Goal: Information Seeking & Learning: Learn about a topic

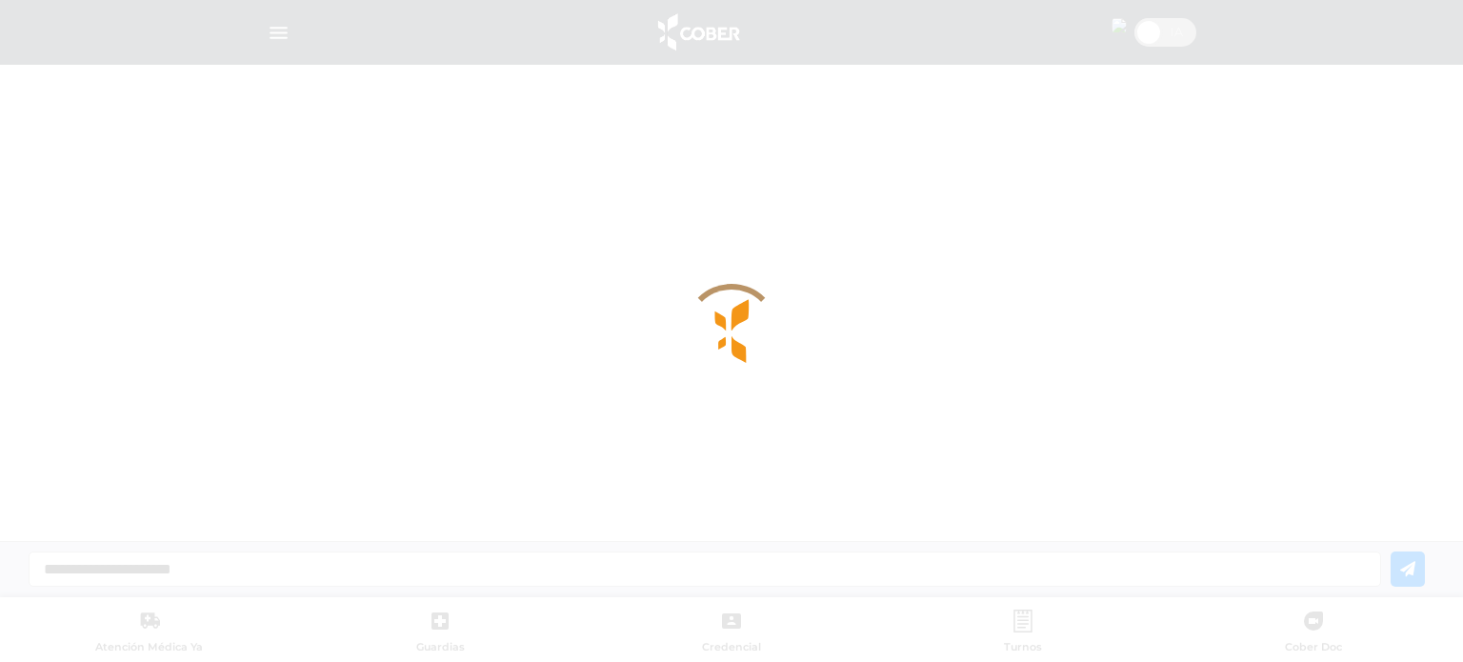
click at [1110, 48] on div at bounding box center [731, 331] width 1463 height 662
click at [8, 24] on div at bounding box center [731, 331] width 1463 height 662
click at [293, 37] on div at bounding box center [731, 331] width 1463 height 662
click at [280, 41] on div at bounding box center [731, 331] width 1463 height 662
click at [369, 48] on div at bounding box center [731, 331] width 1463 height 662
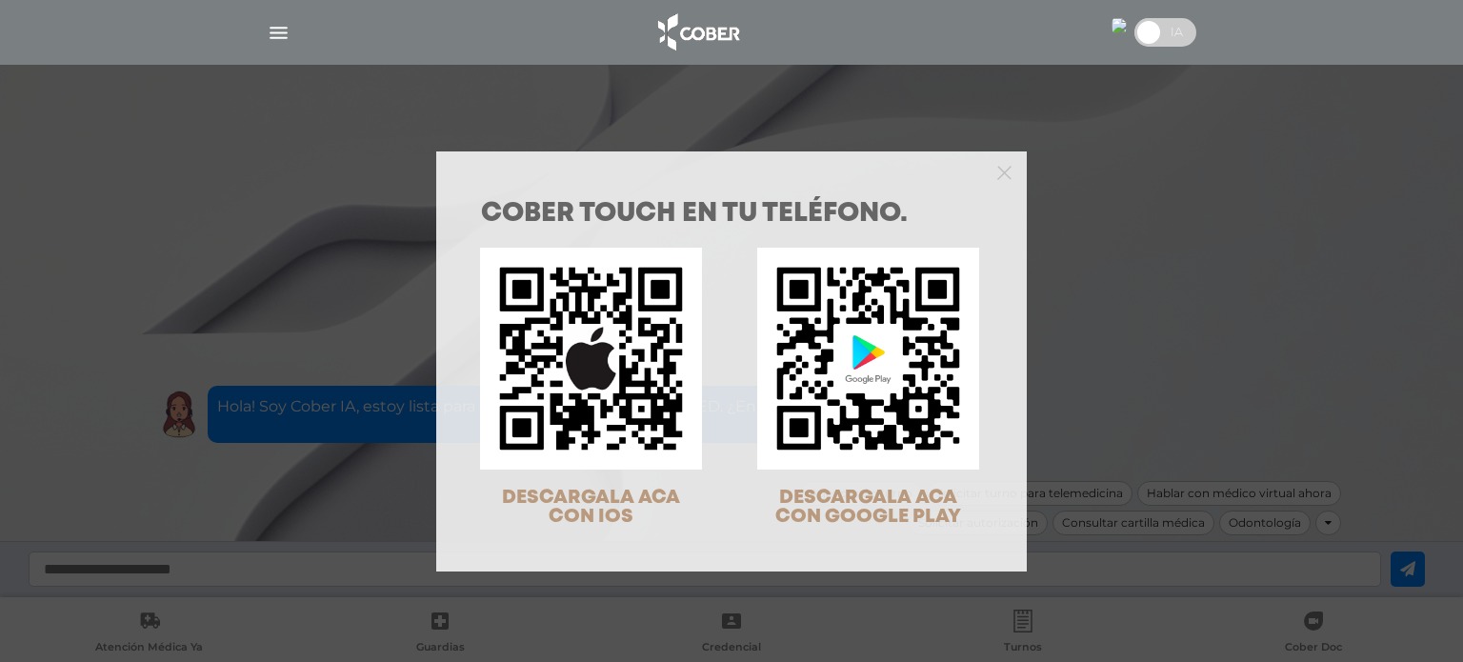
click at [991, 159] on div at bounding box center [731, 170] width 590 height 38
click at [997, 167] on icon "Close" at bounding box center [1004, 173] width 14 height 14
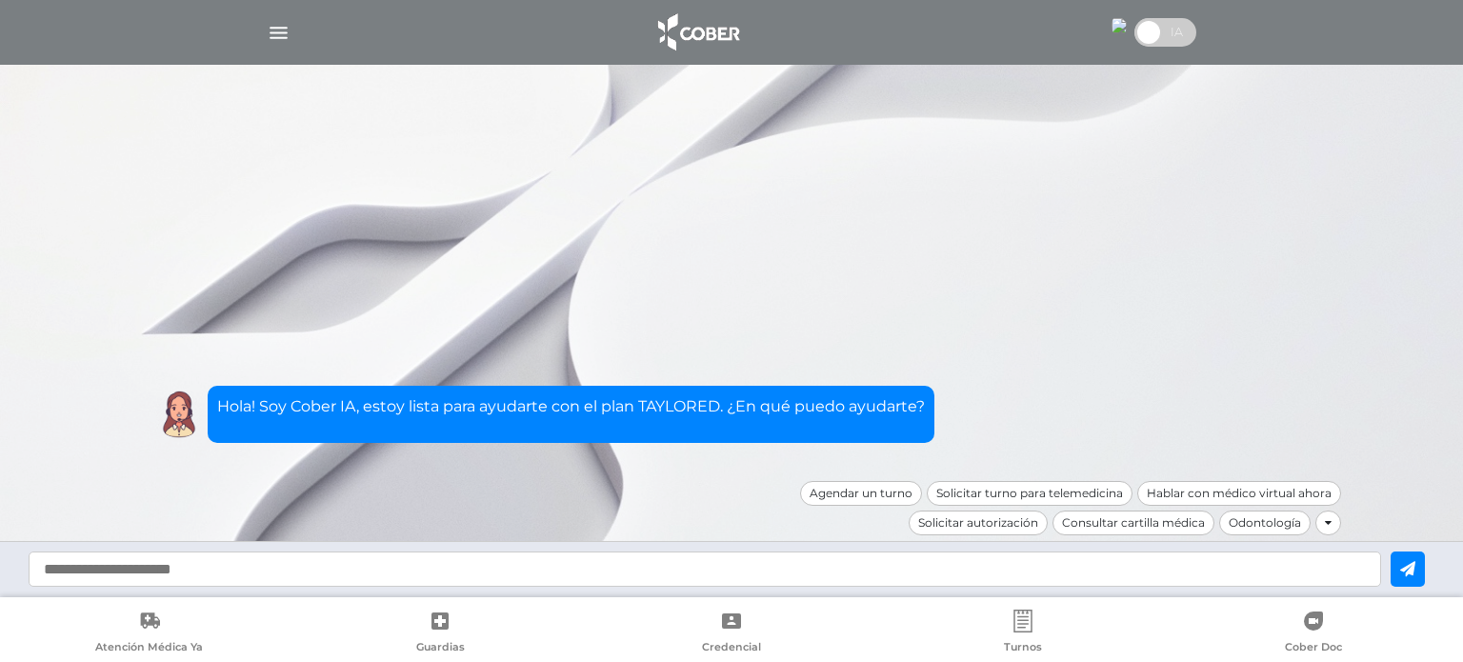
click at [1108, 42] on div at bounding box center [1150, 32] width 92 height 37
click at [1115, 30] on img at bounding box center [1118, 25] width 15 height 15
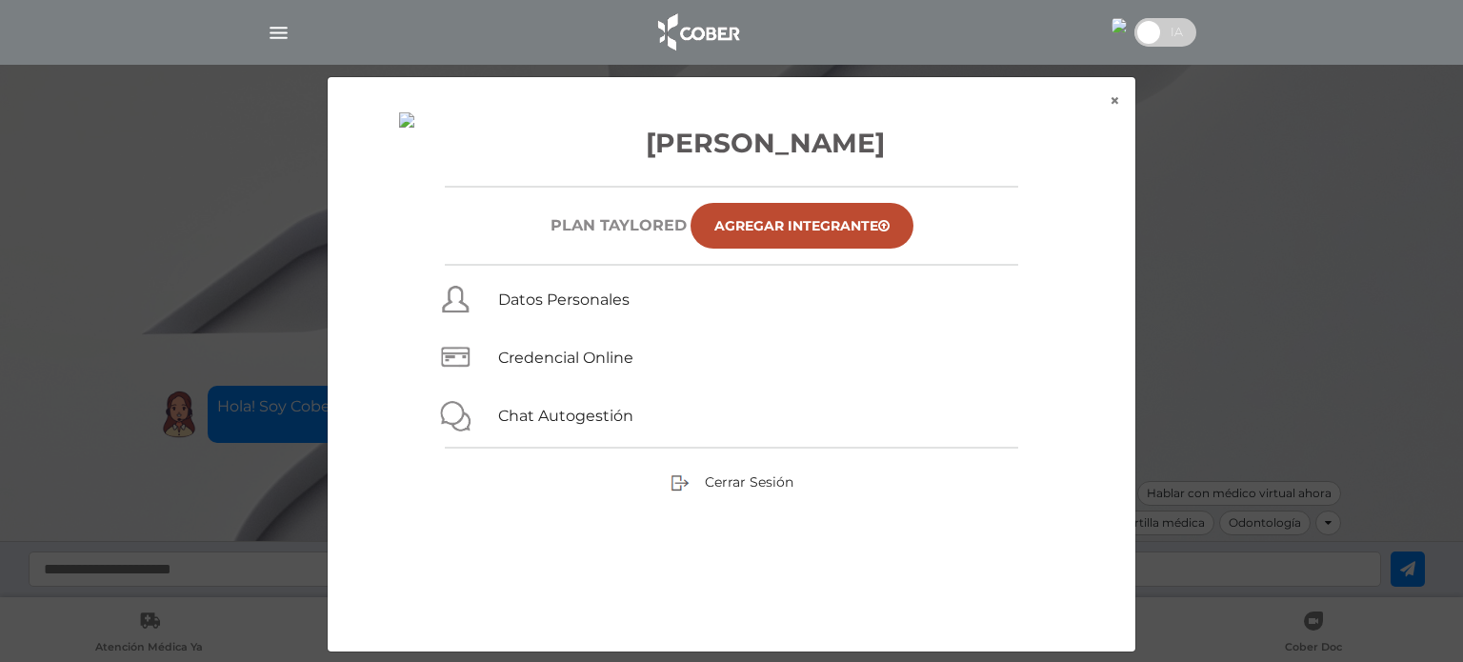
click at [293, 41] on div at bounding box center [731, 33] width 975 height 46
click at [1122, 90] on button "×" at bounding box center [1114, 101] width 41 height 48
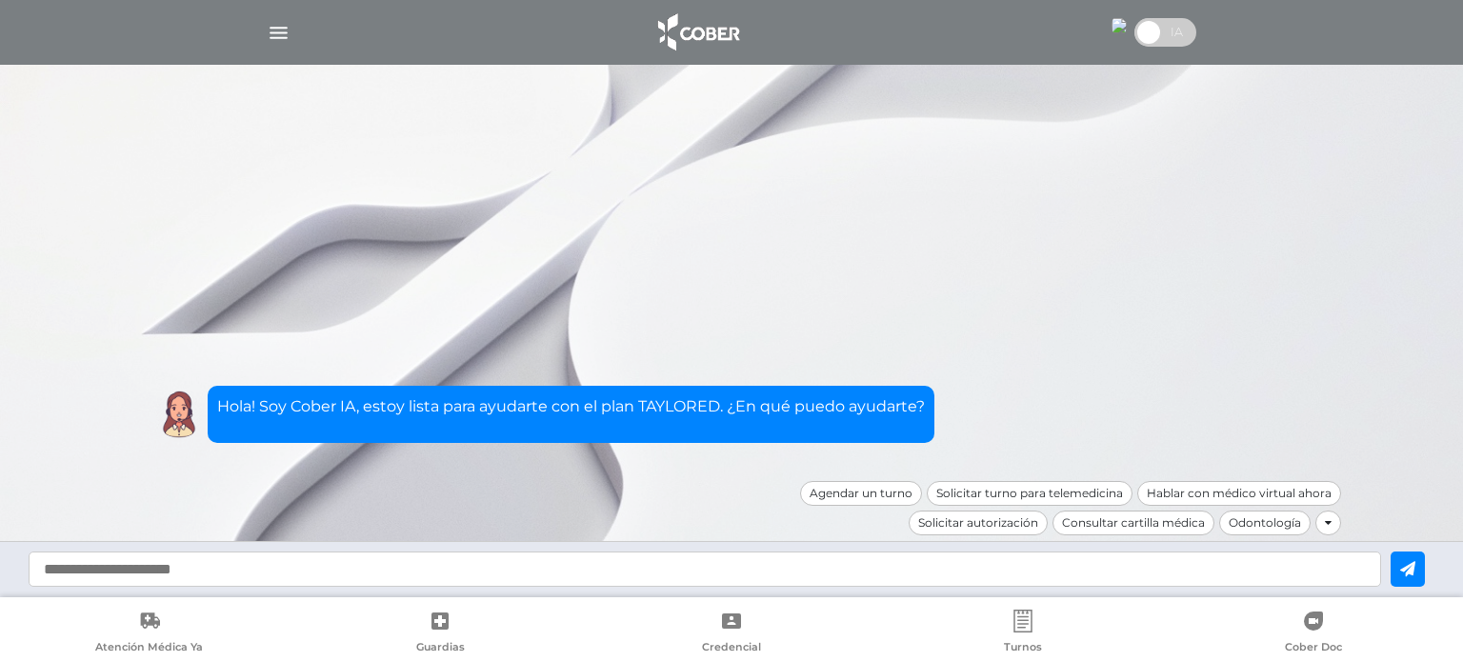
click at [287, 25] on img "button" at bounding box center [279, 33] width 24 height 24
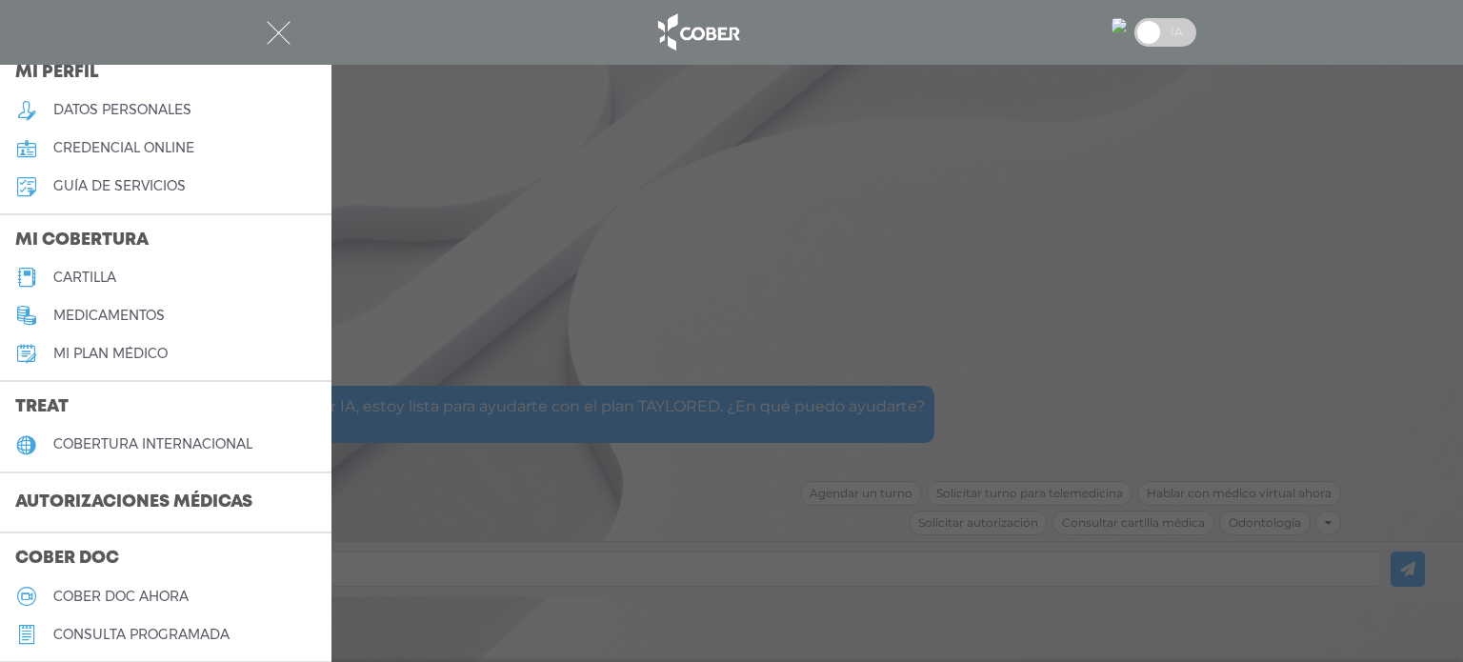
scroll to position [95, 0]
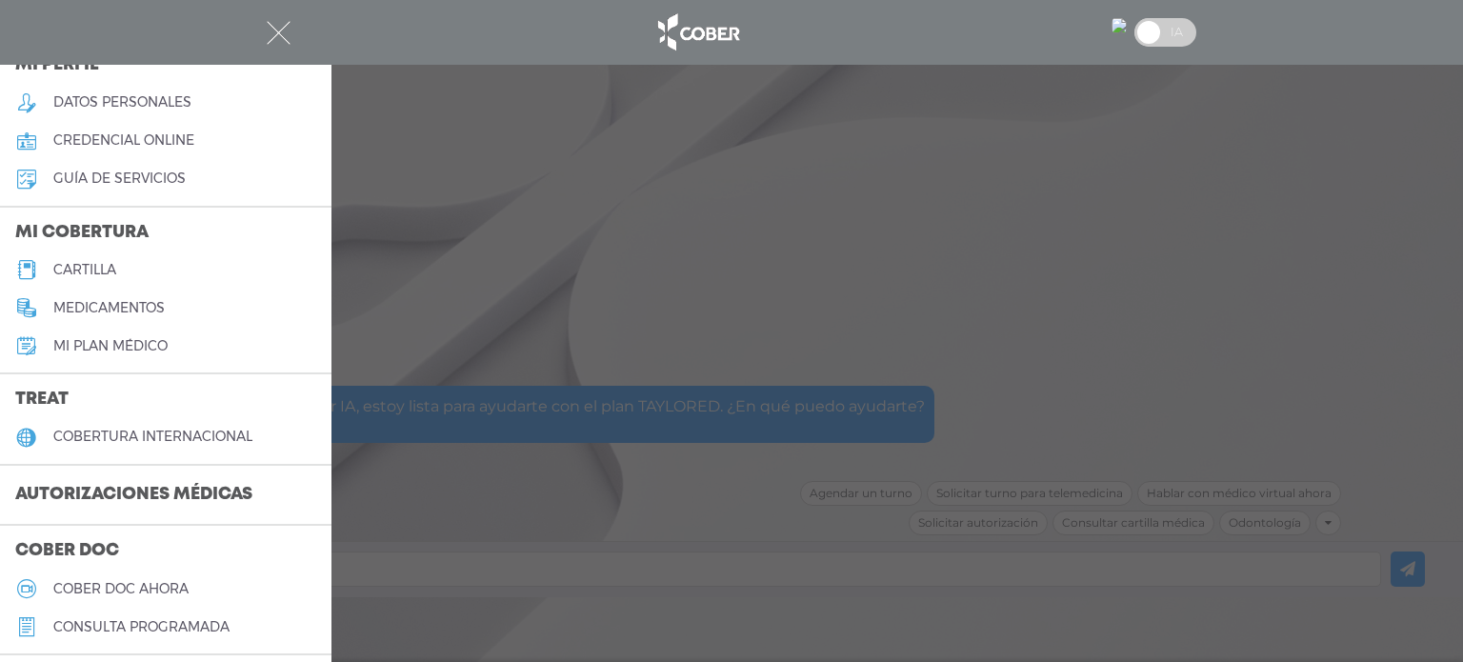
click at [120, 354] on link "Mi plan médico" at bounding box center [165, 346] width 331 height 38
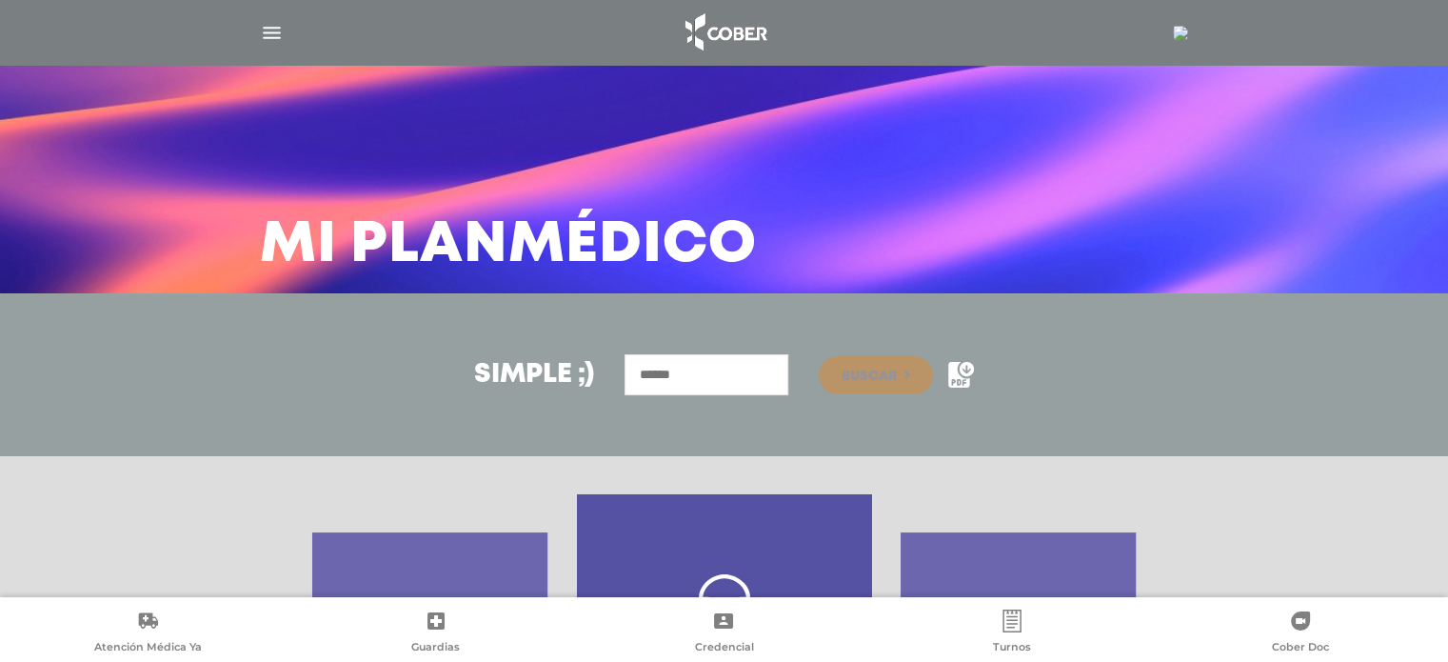
click at [272, 30] on img "button" at bounding box center [272, 33] width 24 height 24
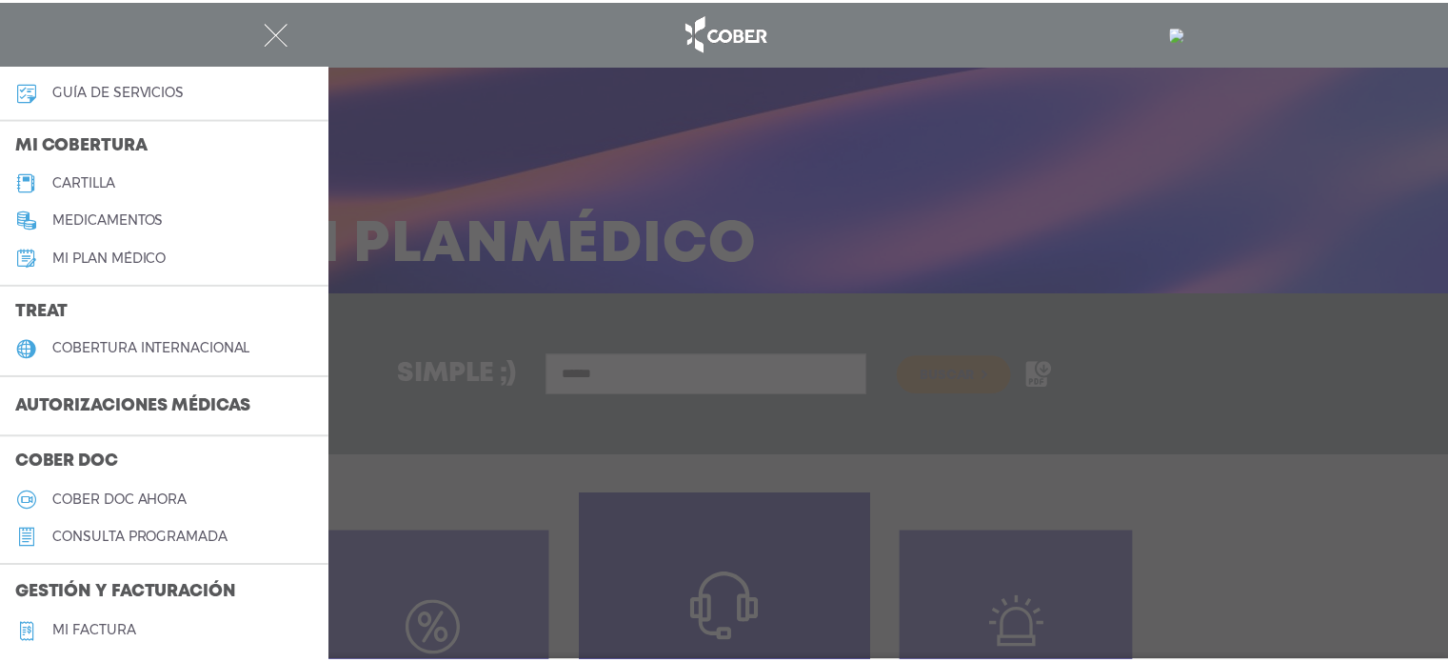
scroll to position [190, 0]
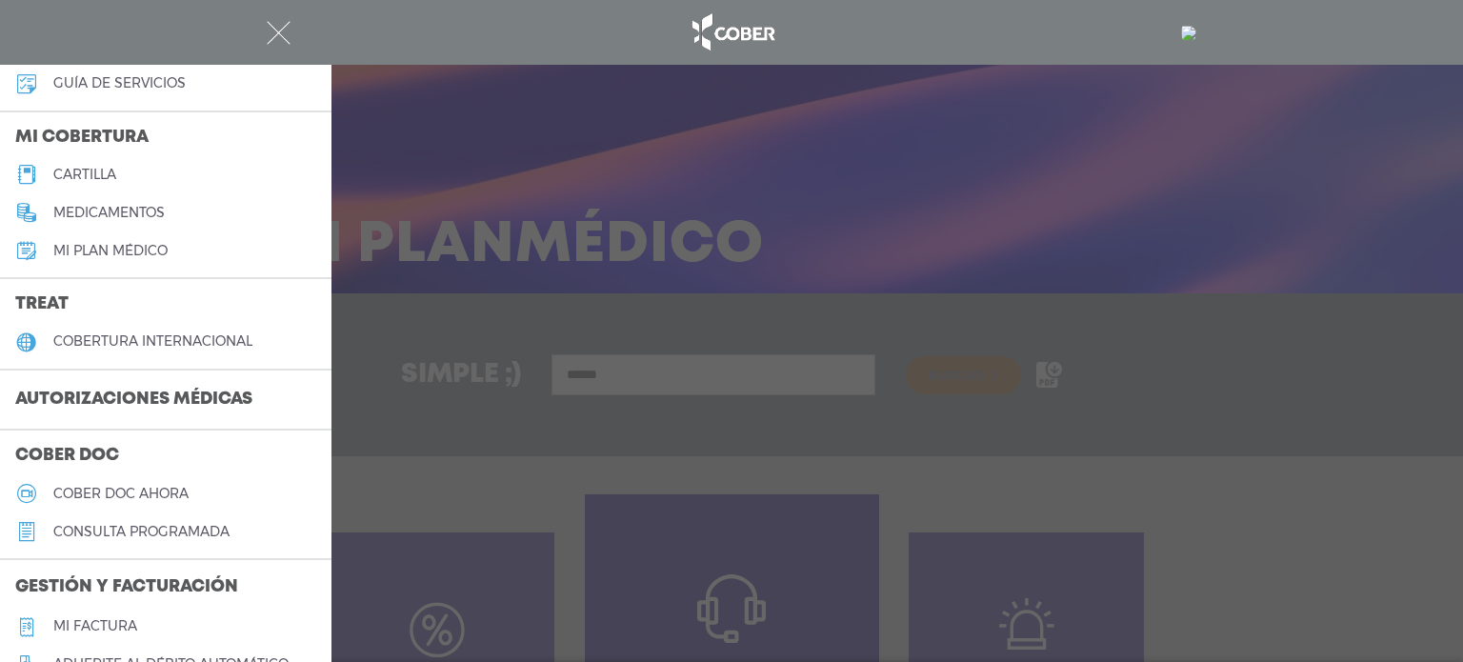
click at [446, 230] on div at bounding box center [731, 331] width 1463 height 662
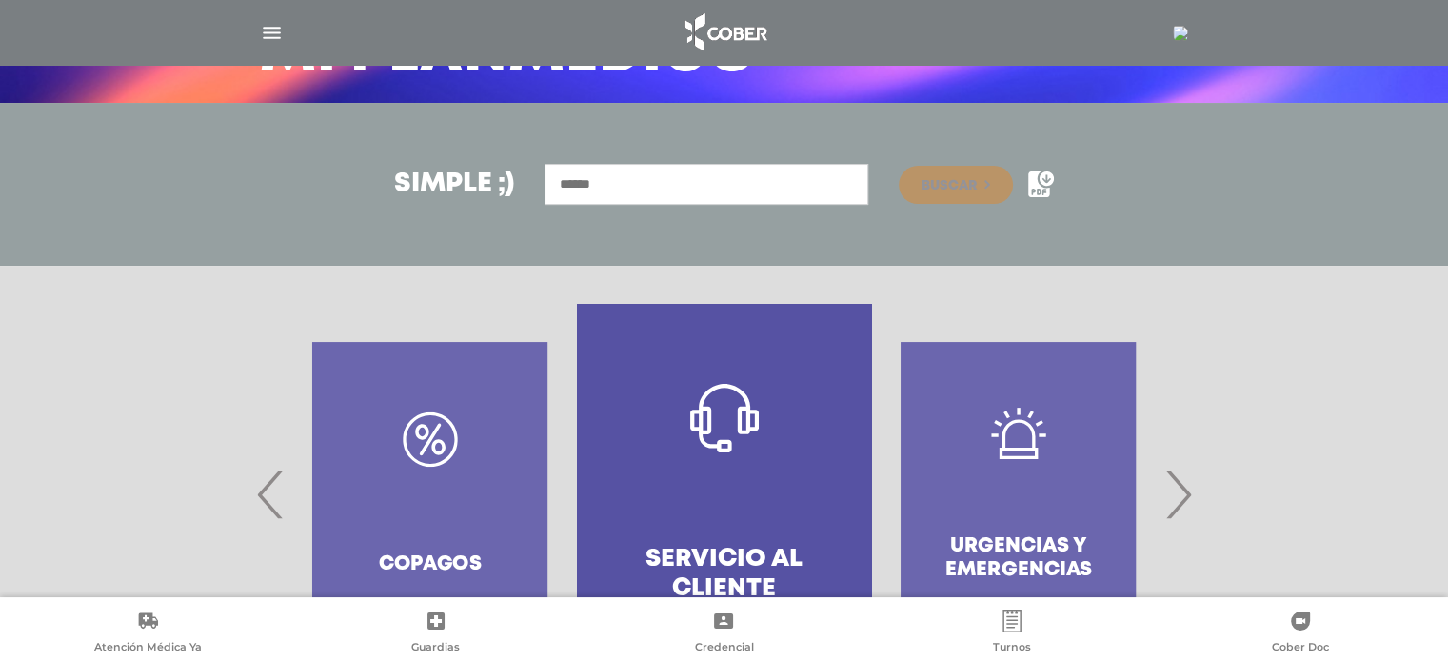
click at [744, 197] on input "text" at bounding box center [707, 184] width 324 height 41
type input "******"
click at [899, 166] on button "Buscar" at bounding box center [956, 185] width 114 height 38
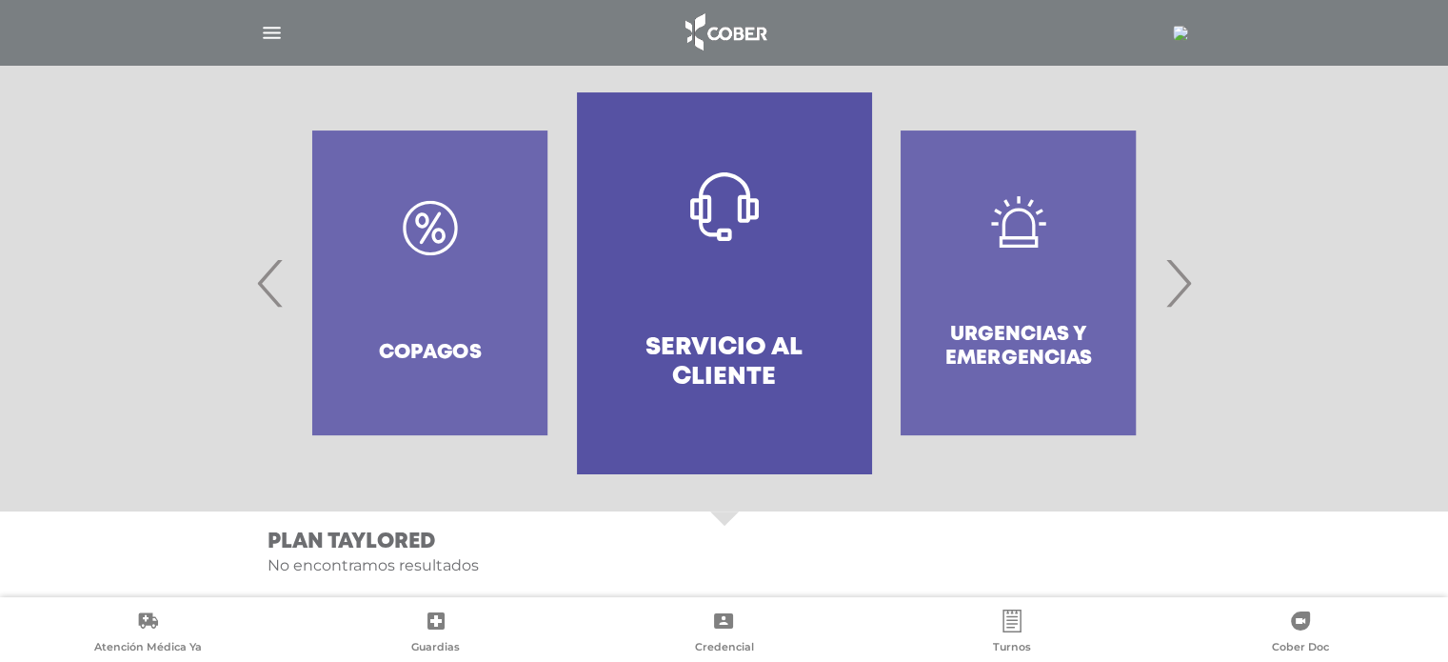
scroll to position [424, 0]
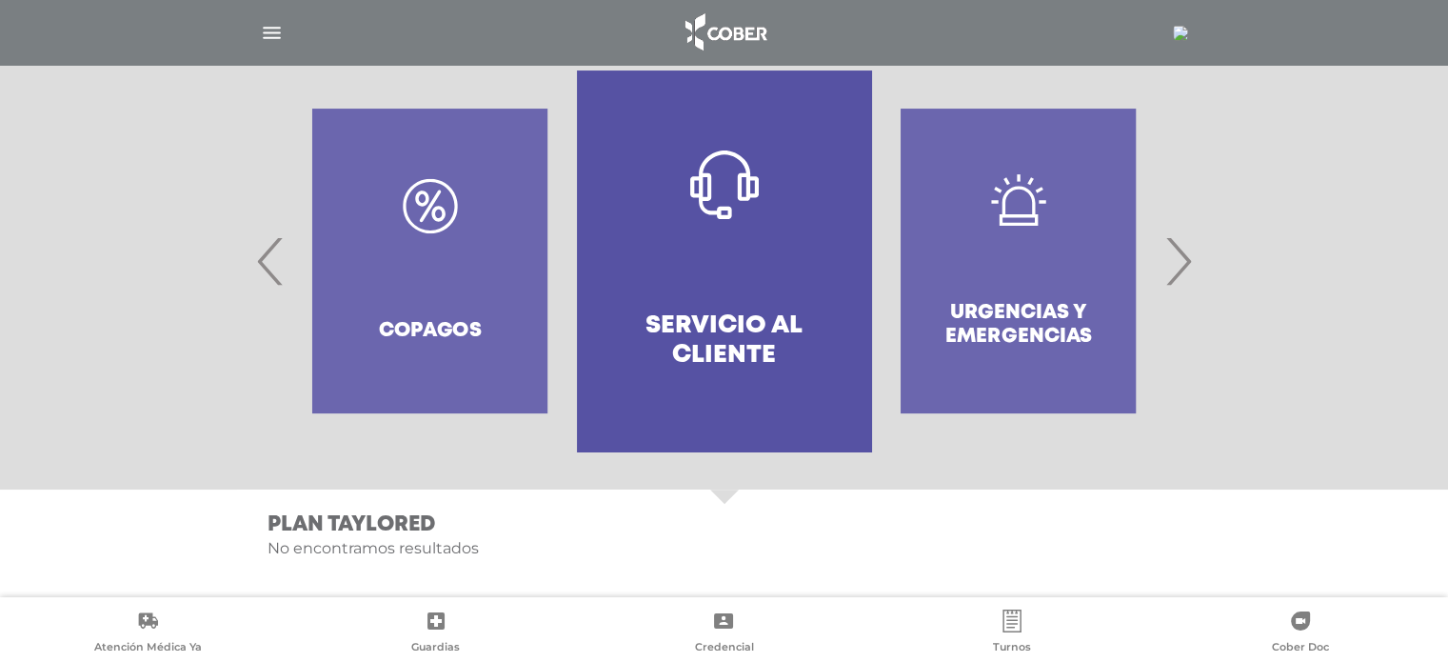
click at [1175, 258] on span "›" at bounding box center [1178, 261] width 37 height 103
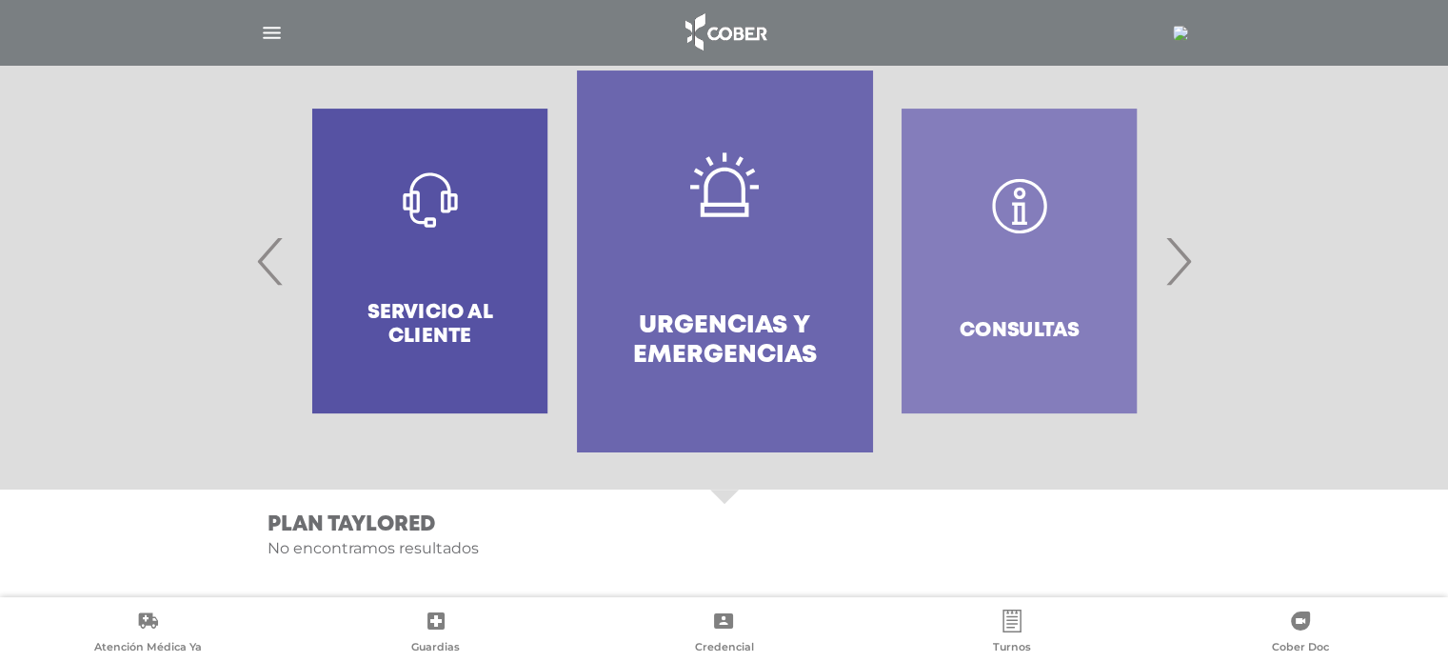
click at [1175, 258] on span "›" at bounding box center [1178, 261] width 37 height 103
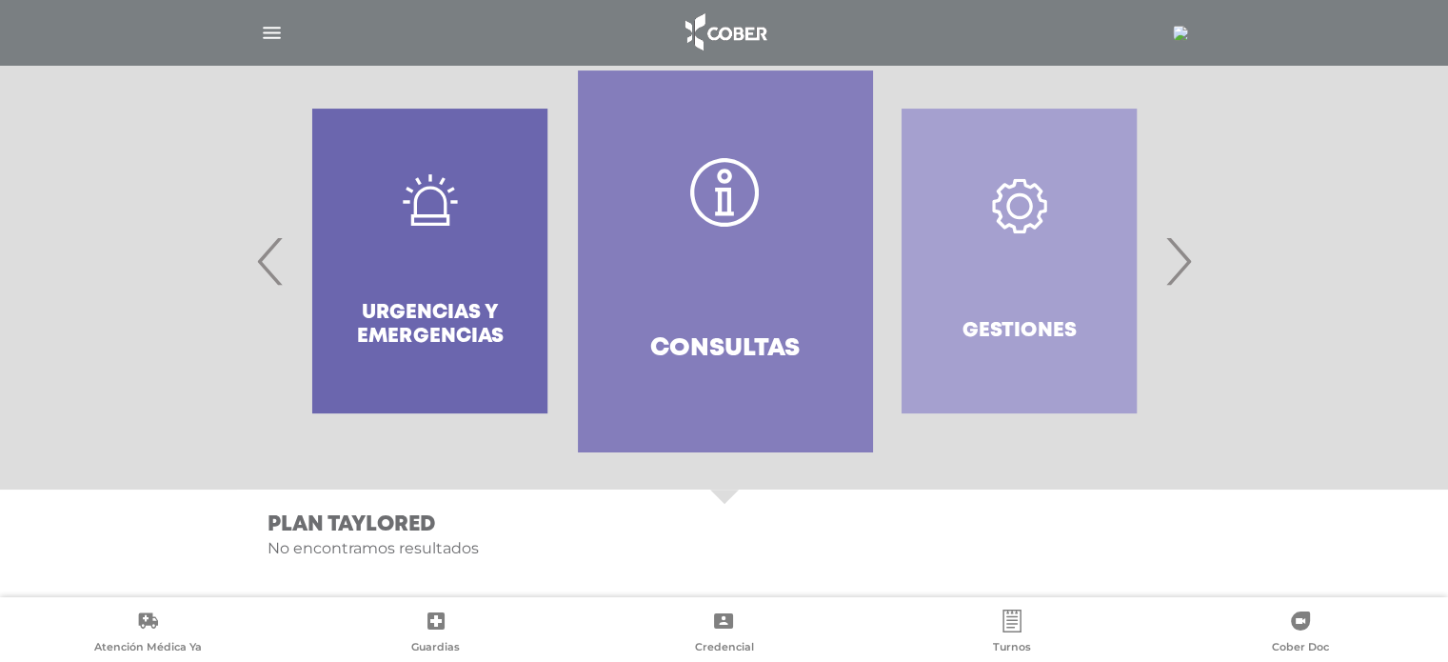
click at [1175, 258] on span "›" at bounding box center [1178, 261] width 37 height 103
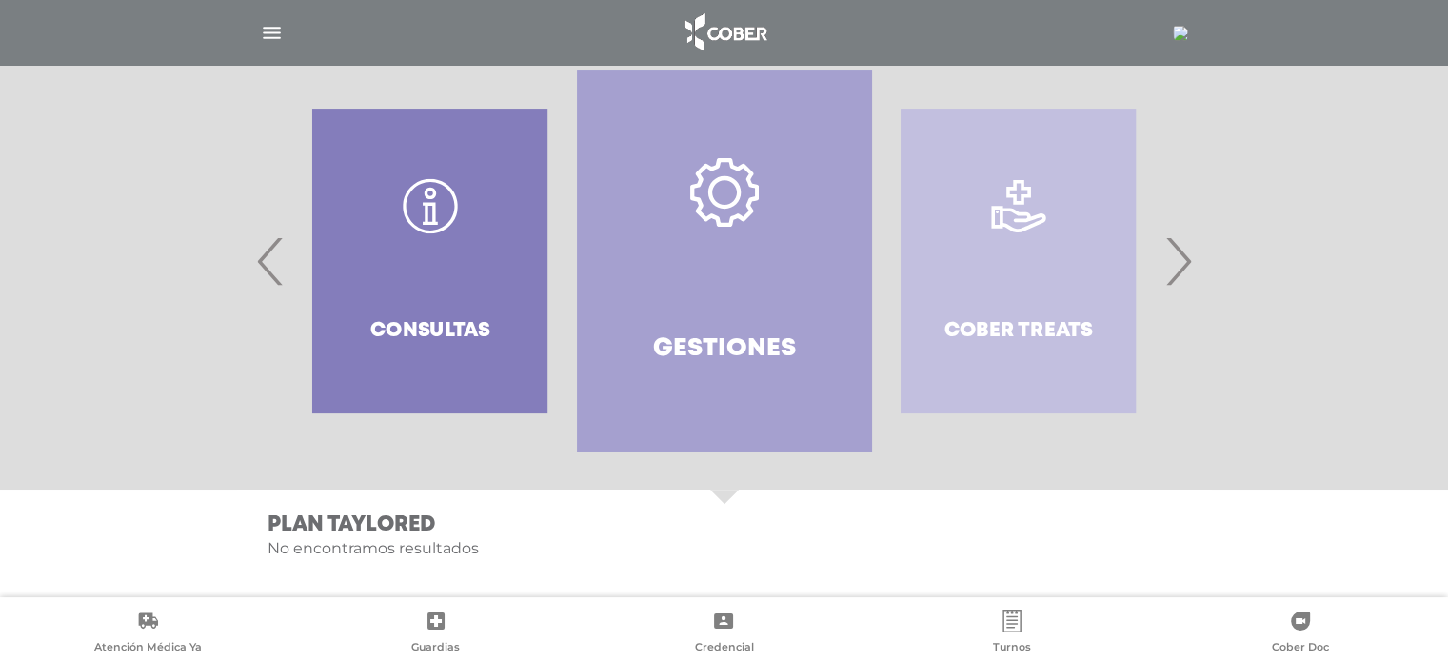
click at [1175, 258] on span "›" at bounding box center [1178, 261] width 37 height 103
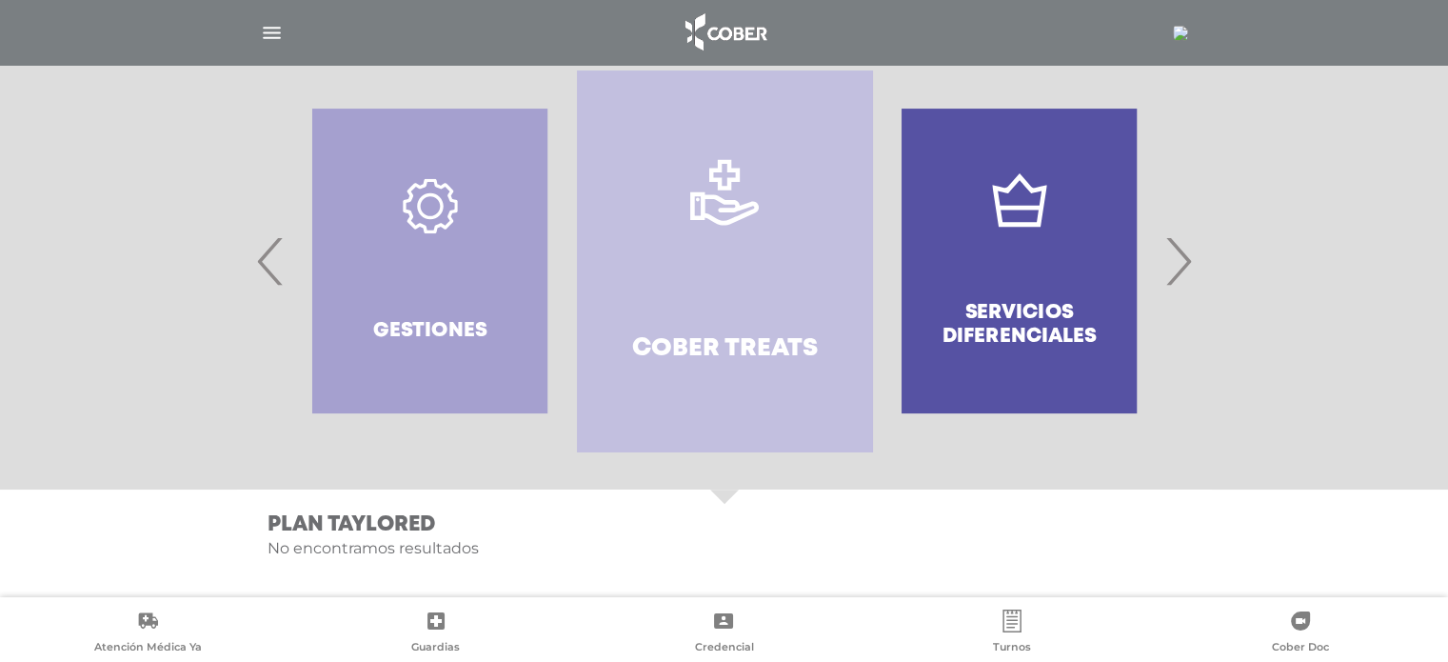
click at [1175, 258] on span "›" at bounding box center [1178, 261] width 37 height 103
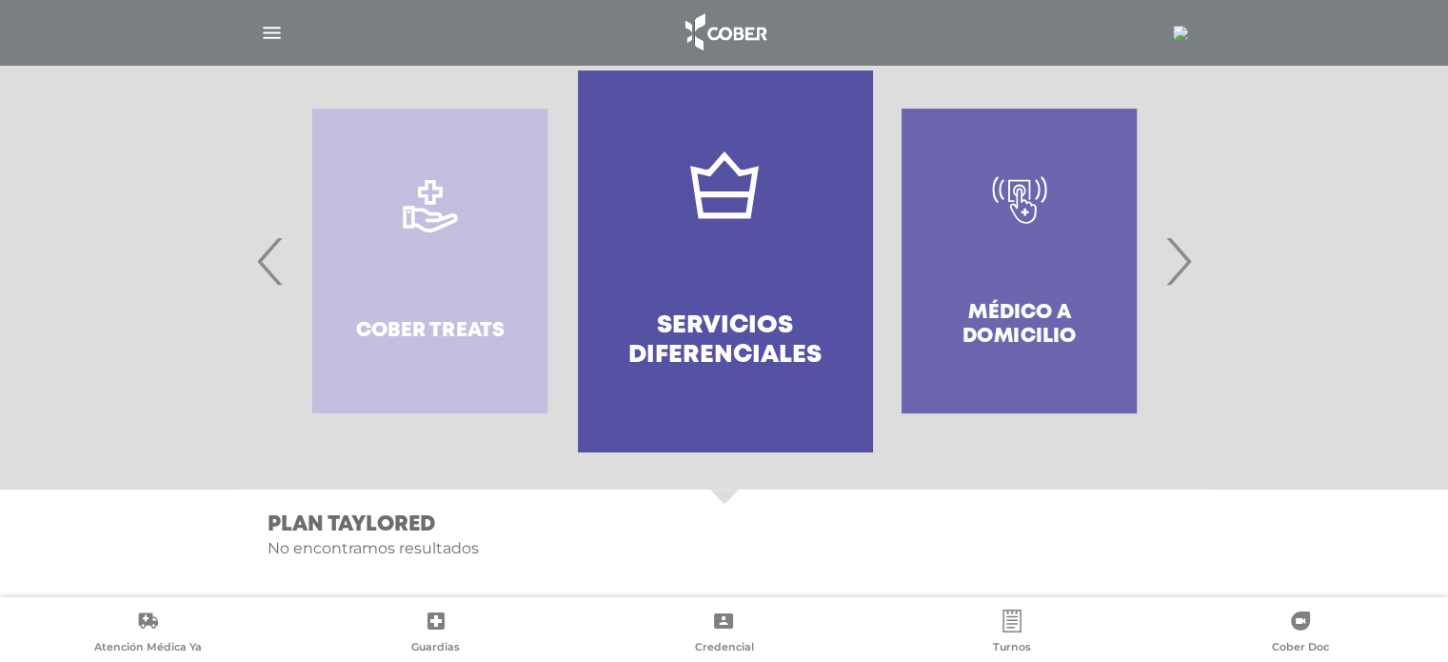
click at [1175, 258] on span "›" at bounding box center [1178, 261] width 37 height 103
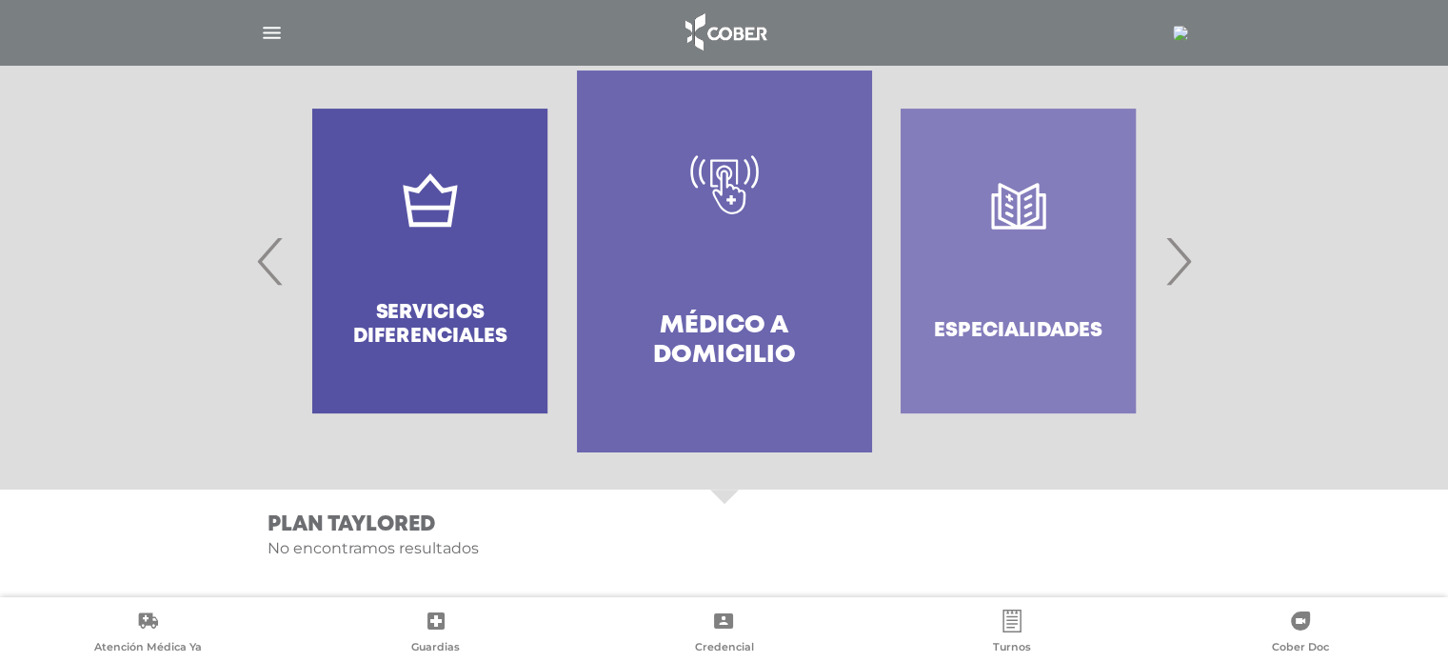
click at [1175, 258] on span "›" at bounding box center [1178, 261] width 37 height 103
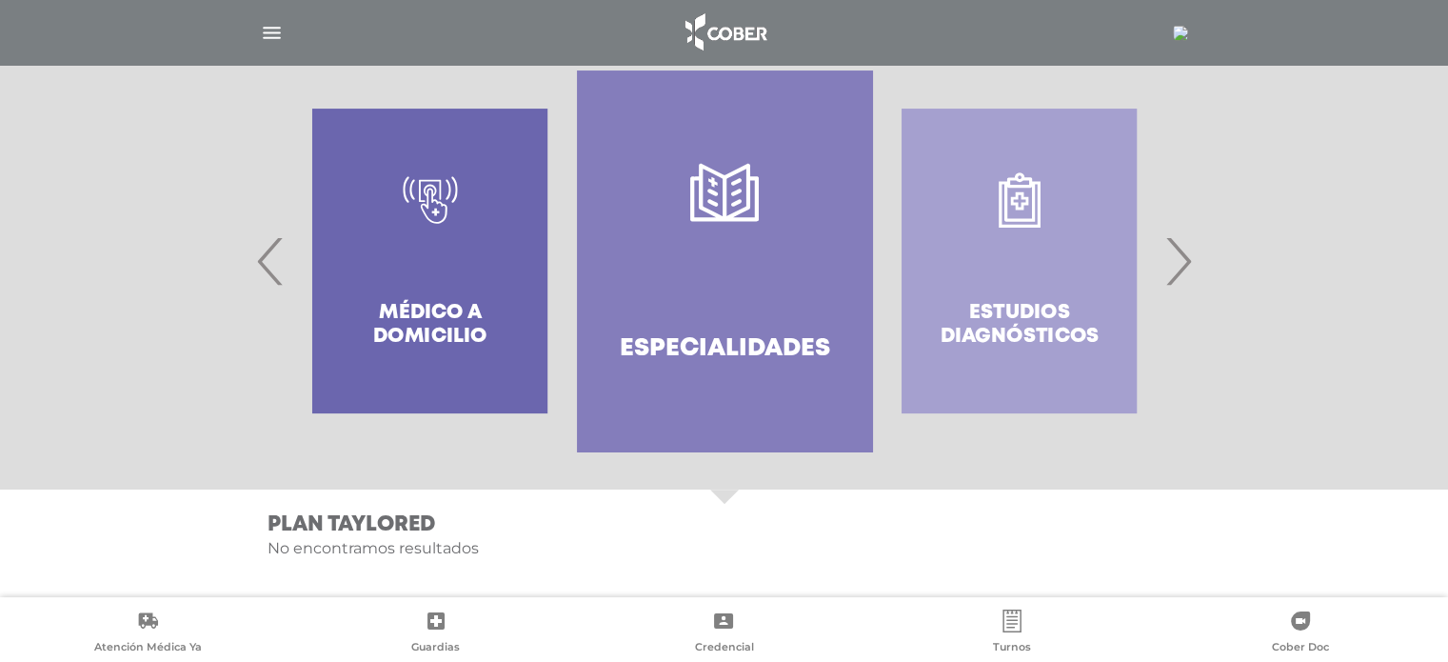
click at [961, 257] on div "Estudios diagnósticos" at bounding box center [1019, 260] width 294 height 381
click at [1204, 259] on div at bounding box center [724, 260] width 975 height 381
click at [1167, 259] on span "›" at bounding box center [1178, 261] width 37 height 103
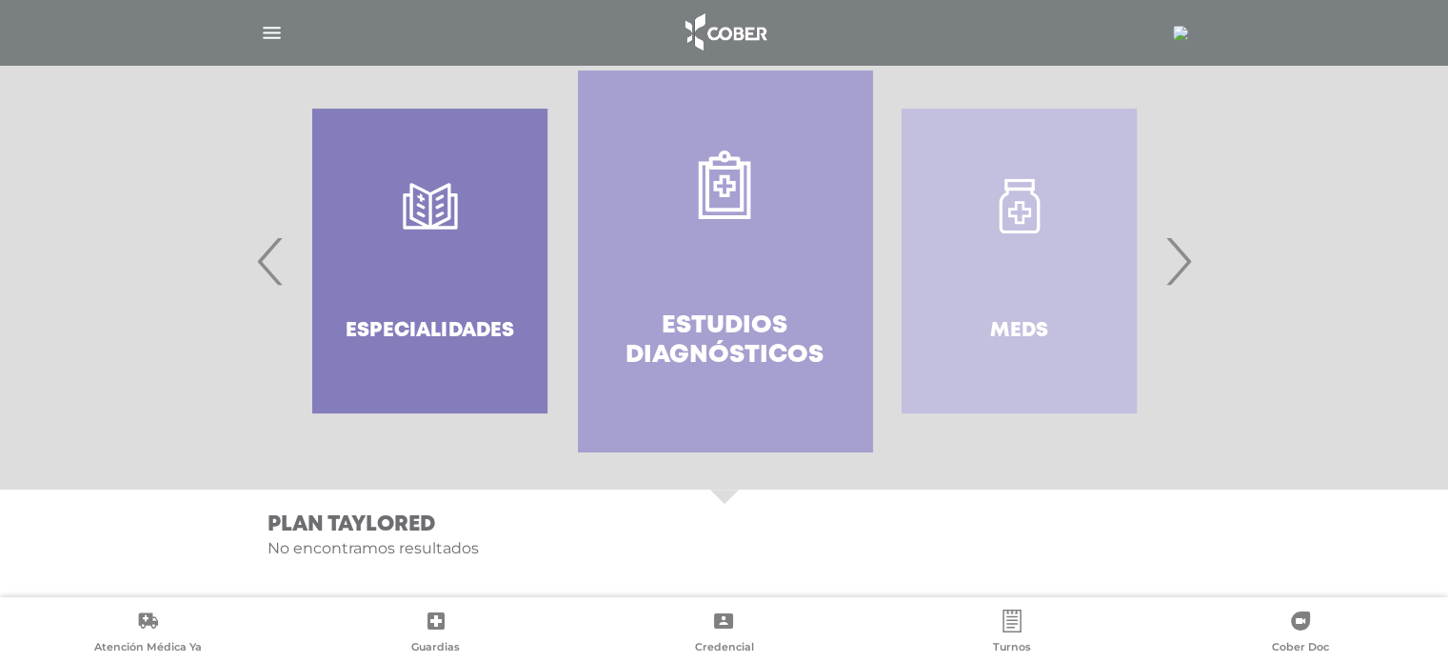
click at [516, 330] on div "Especialidades" at bounding box center [430, 260] width 294 height 381
click at [657, 300] on link "Estudios diagnósticos" at bounding box center [725, 260] width 294 height 381
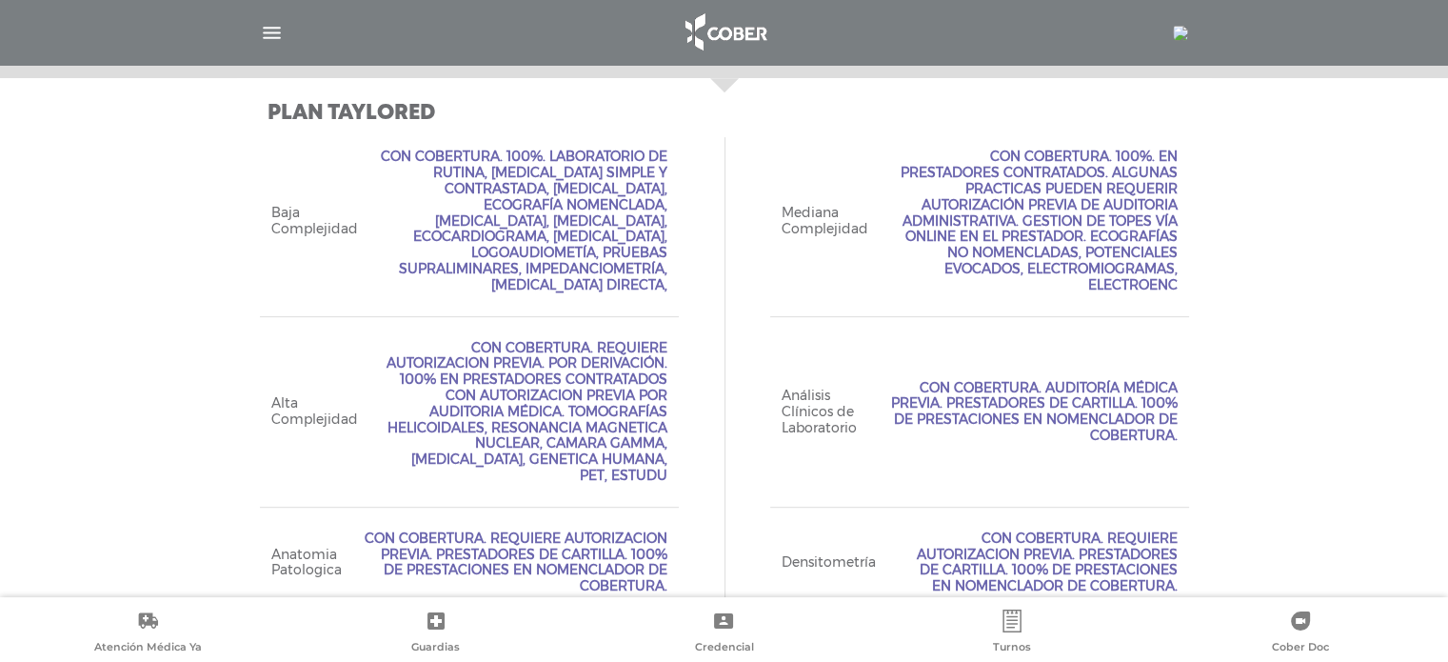
scroll to position [851, 0]
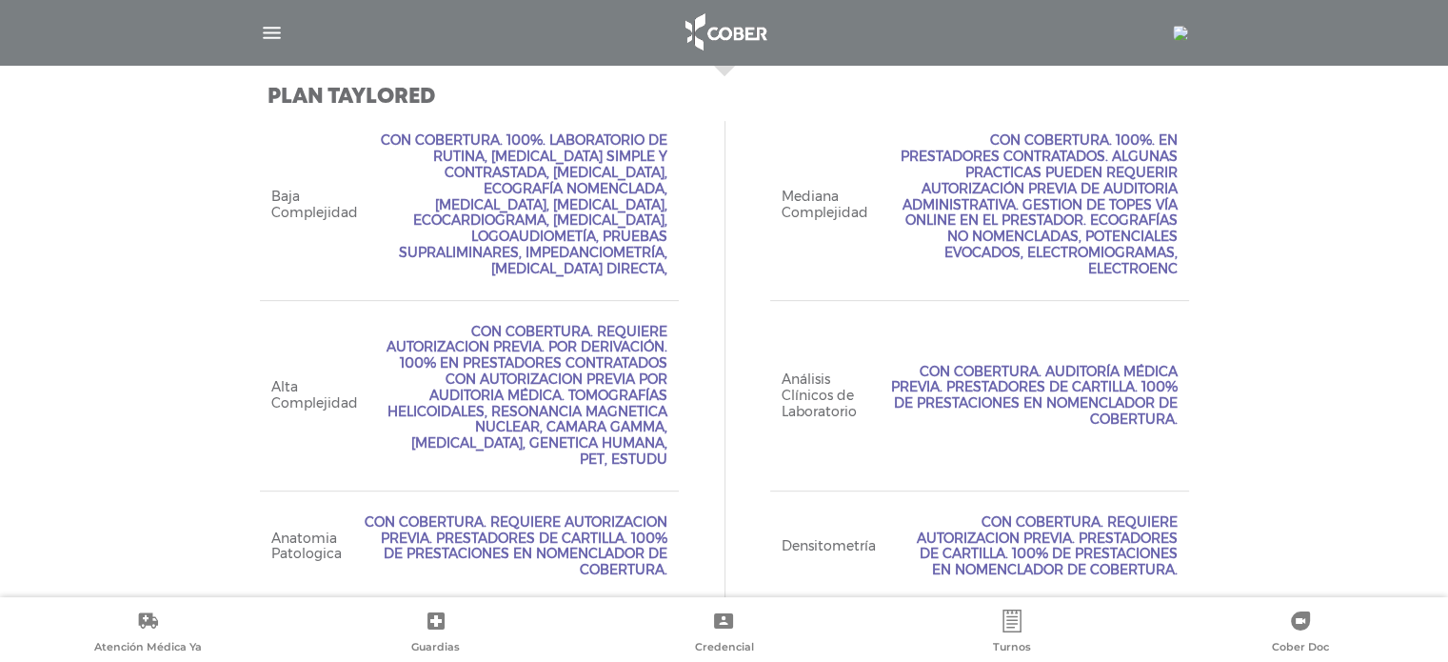
click at [644, 464] on span "Con Cobertura. Requiere Autorizacion Previa. Por Derivación. 100% en prestadore…" at bounding box center [524, 396] width 287 height 144
click at [270, 22] on img "button" at bounding box center [272, 33] width 24 height 24
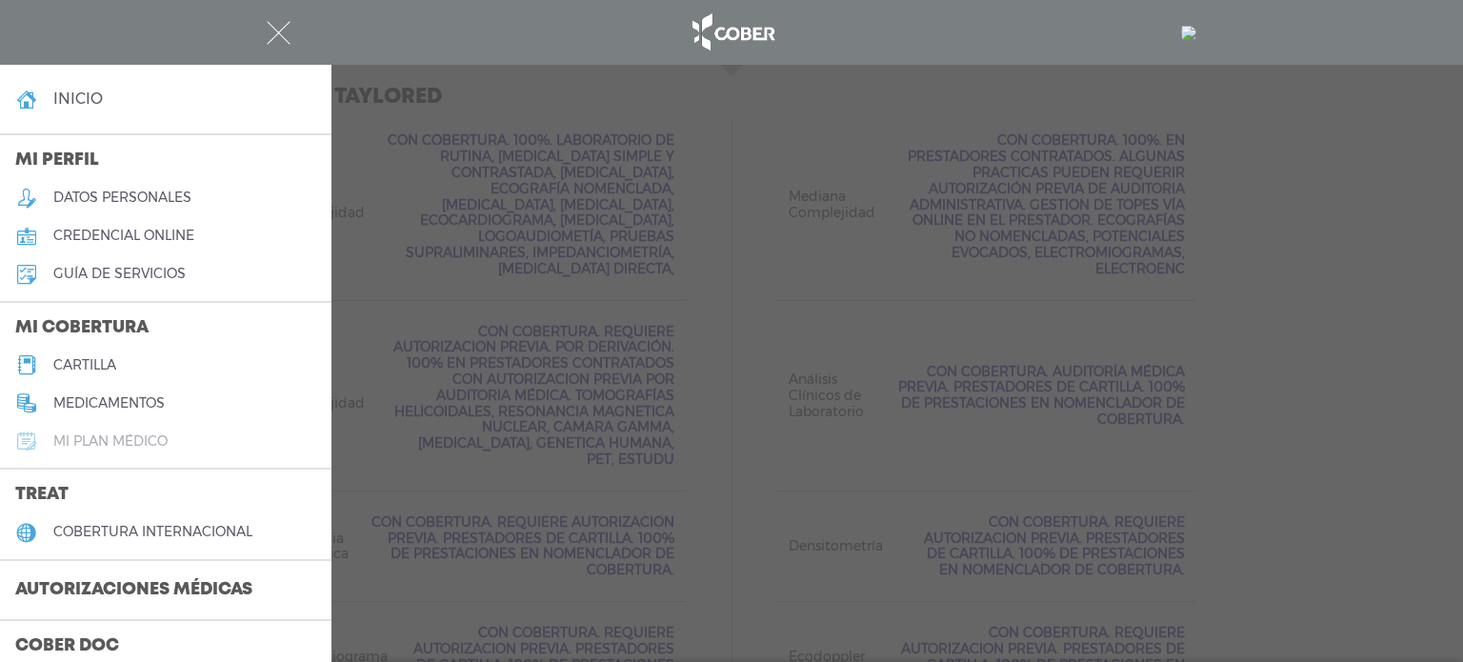
click at [130, 429] on link "Mi plan médico" at bounding box center [165, 441] width 331 height 38
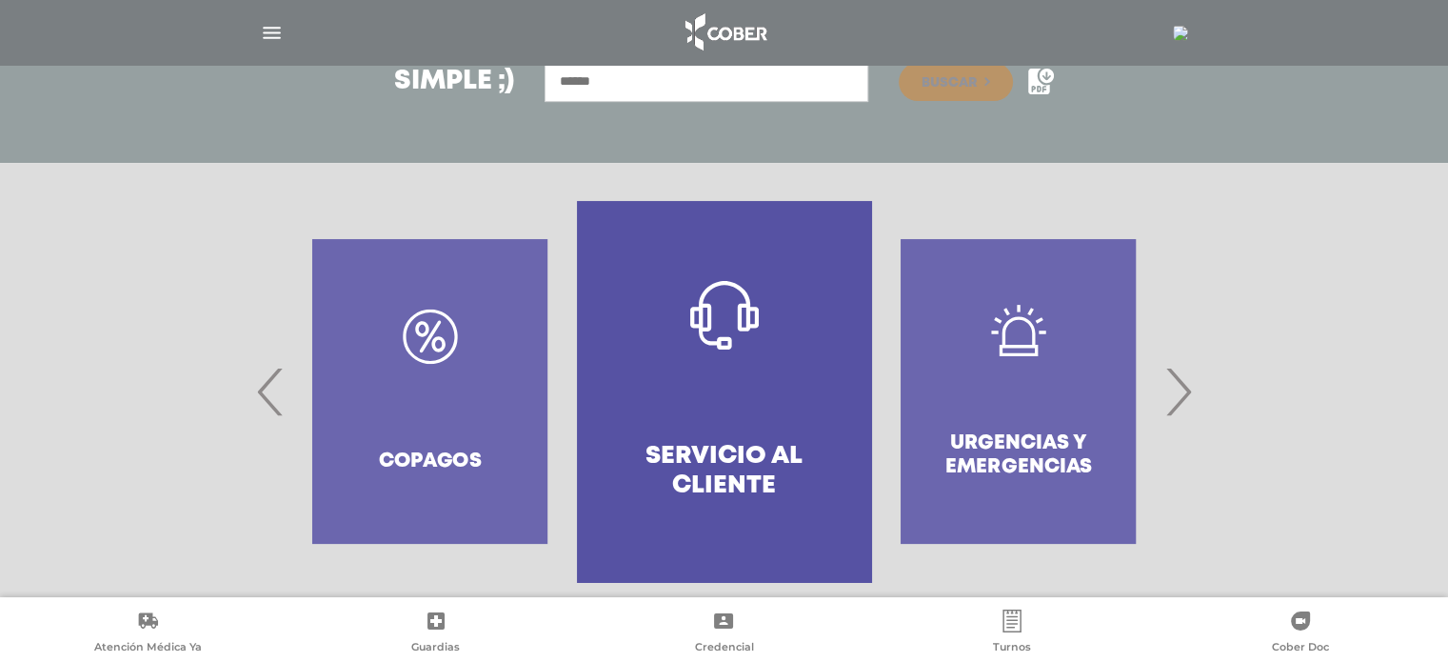
scroll to position [315, 0]
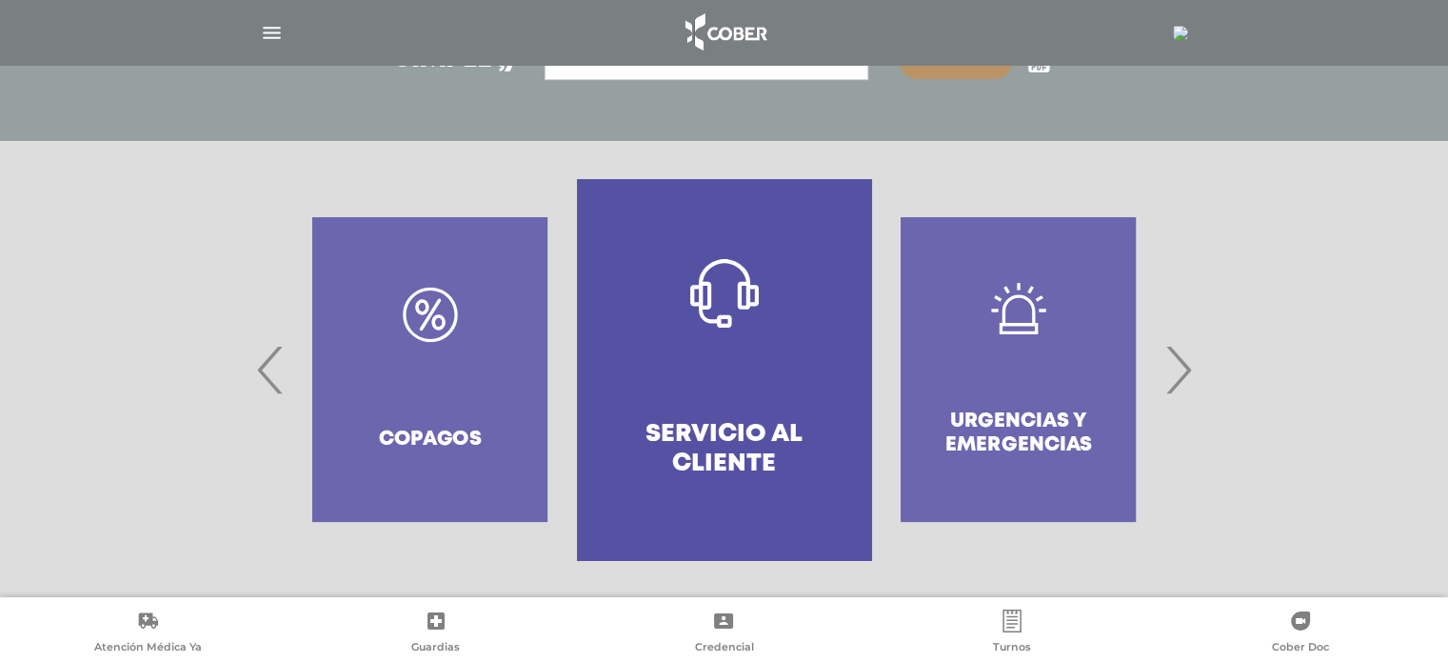
drag, startPoint x: 1238, startPoint y: 380, endPoint x: 1216, endPoint y: 377, distance: 22.1
click at [1234, 380] on div at bounding box center [724, 369] width 1448 height 457
click at [1178, 340] on span "›" at bounding box center [1178, 369] width 37 height 103
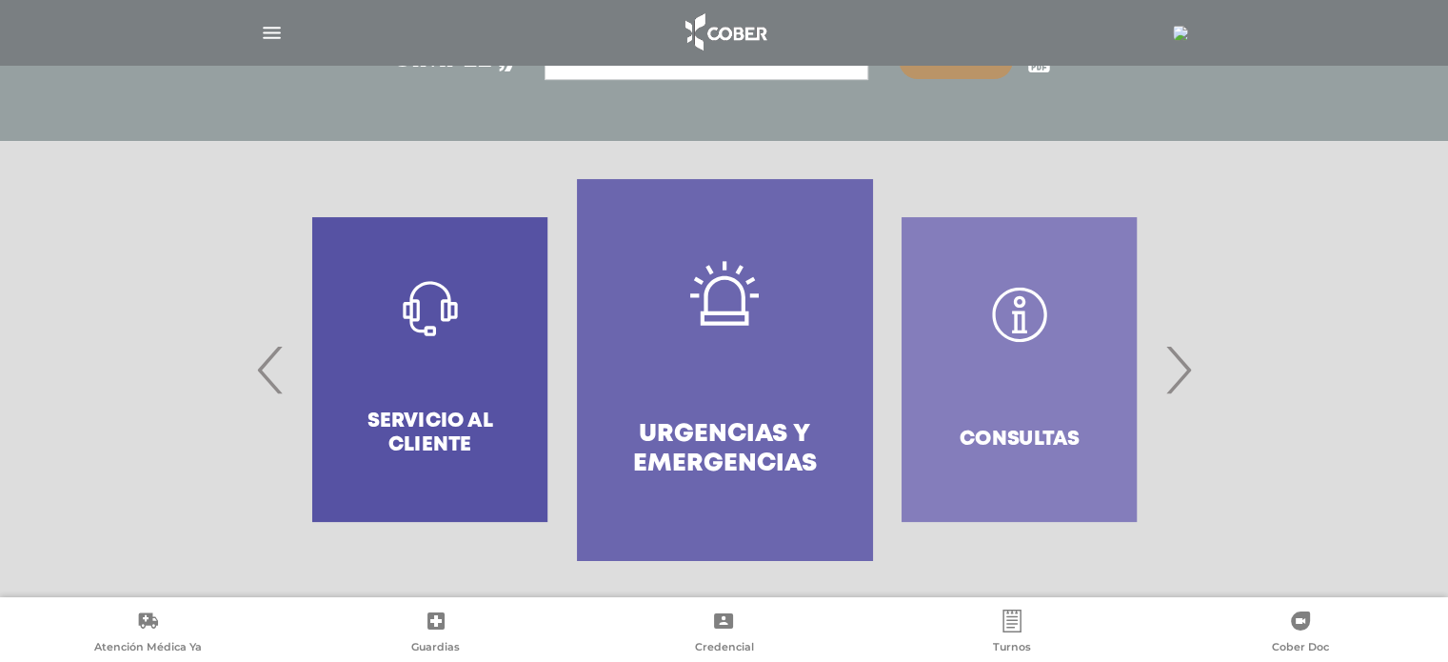
click at [1173, 360] on span "›" at bounding box center [1178, 369] width 37 height 103
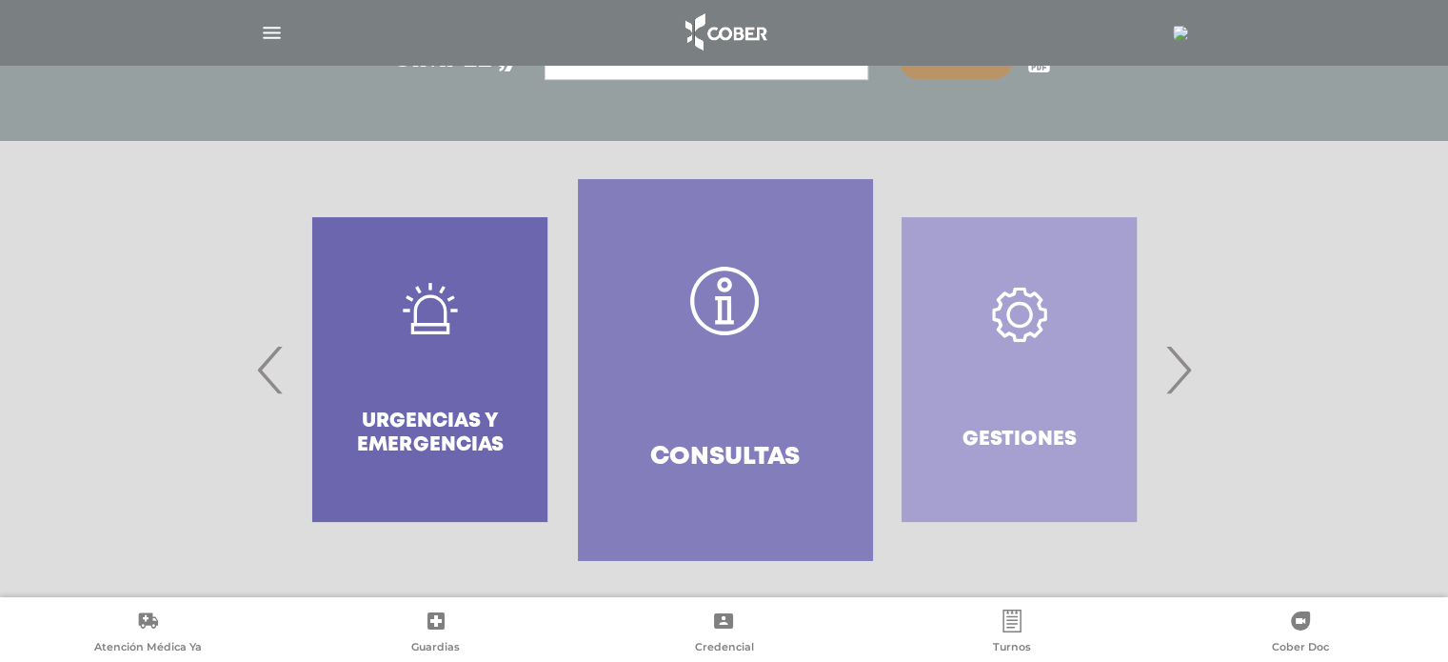
click at [1173, 360] on span "›" at bounding box center [1178, 369] width 37 height 103
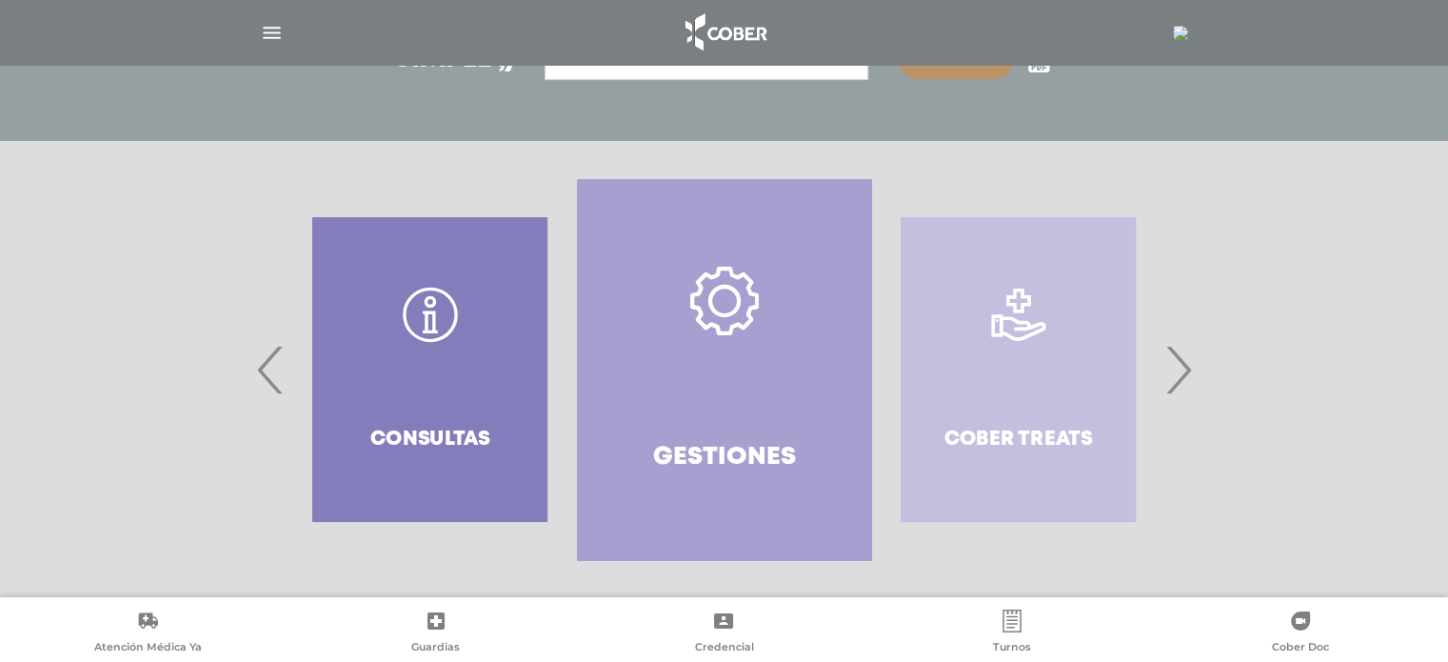
click at [1173, 360] on span "›" at bounding box center [1178, 369] width 37 height 103
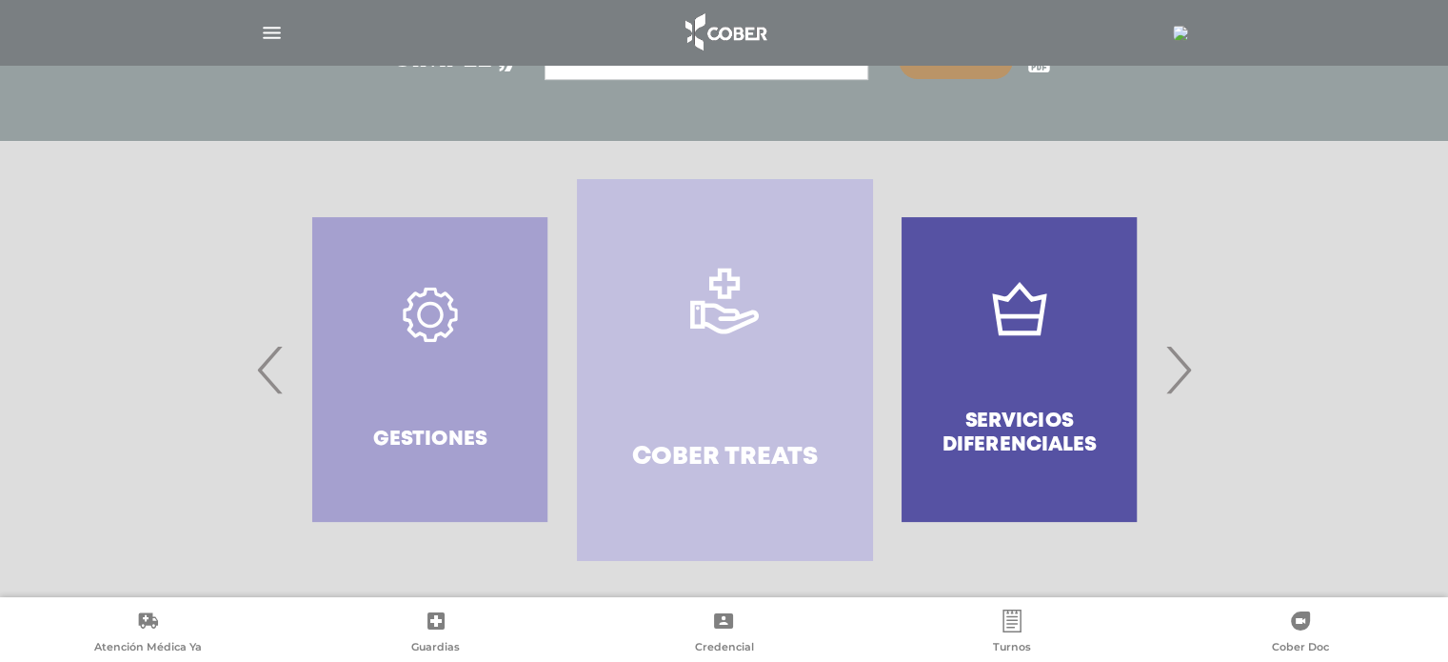
click at [1173, 360] on span "›" at bounding box center [1178, 369] width 37 height 103
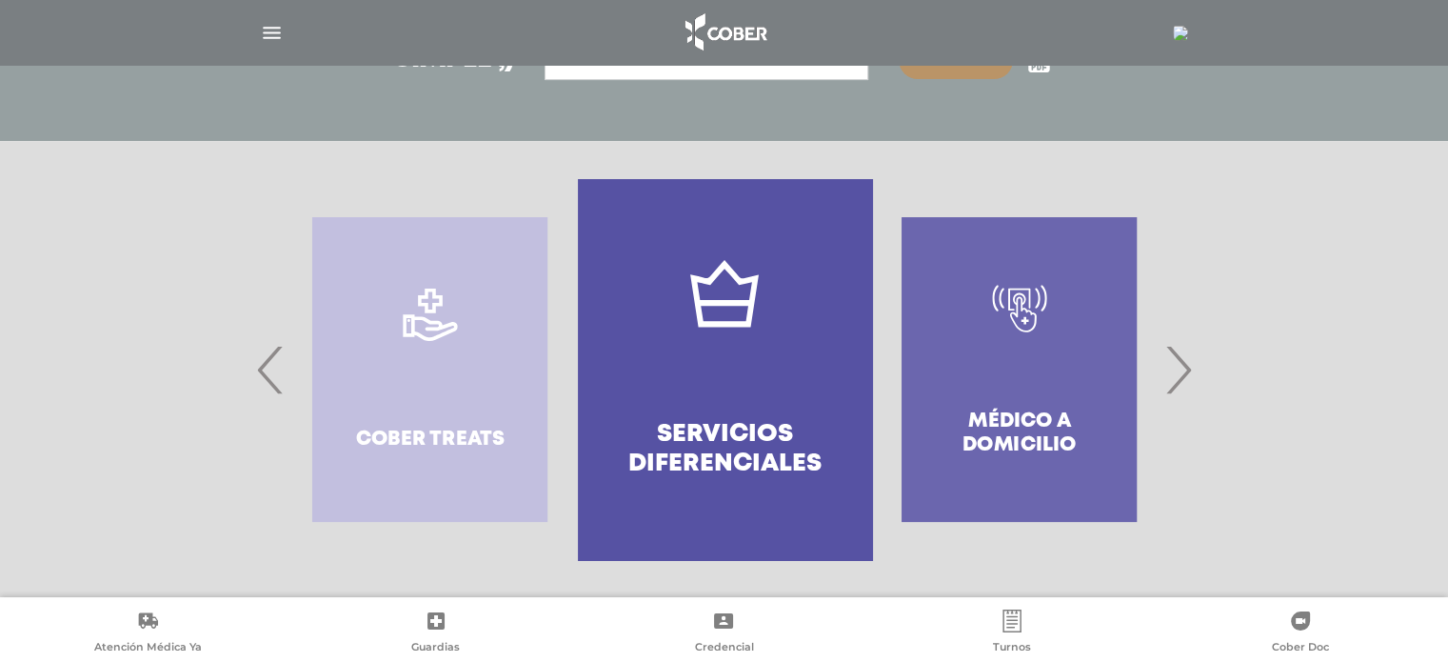
click at [1173, 360] on span "›" at bounding box center [1178, 369] width 37 height 103
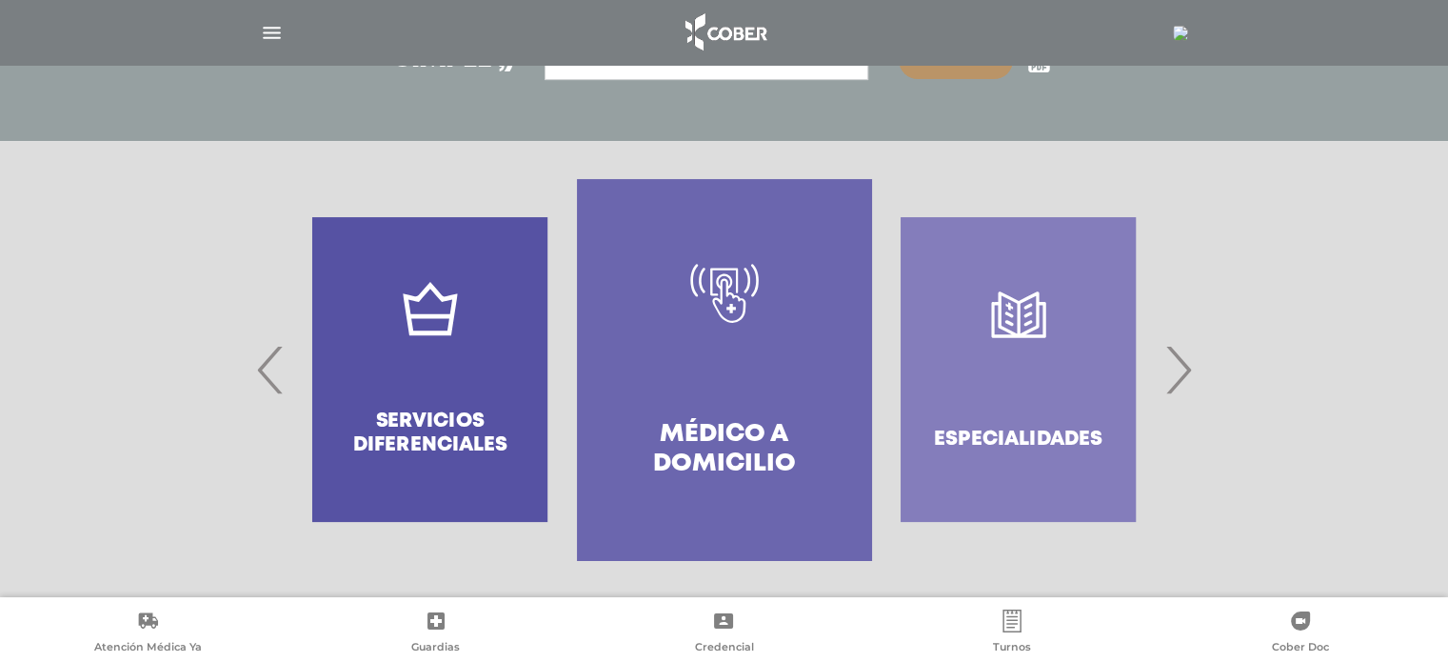
click at [1173, 360] on span "›" at bounding box center [1178, 369] width 37 height 103
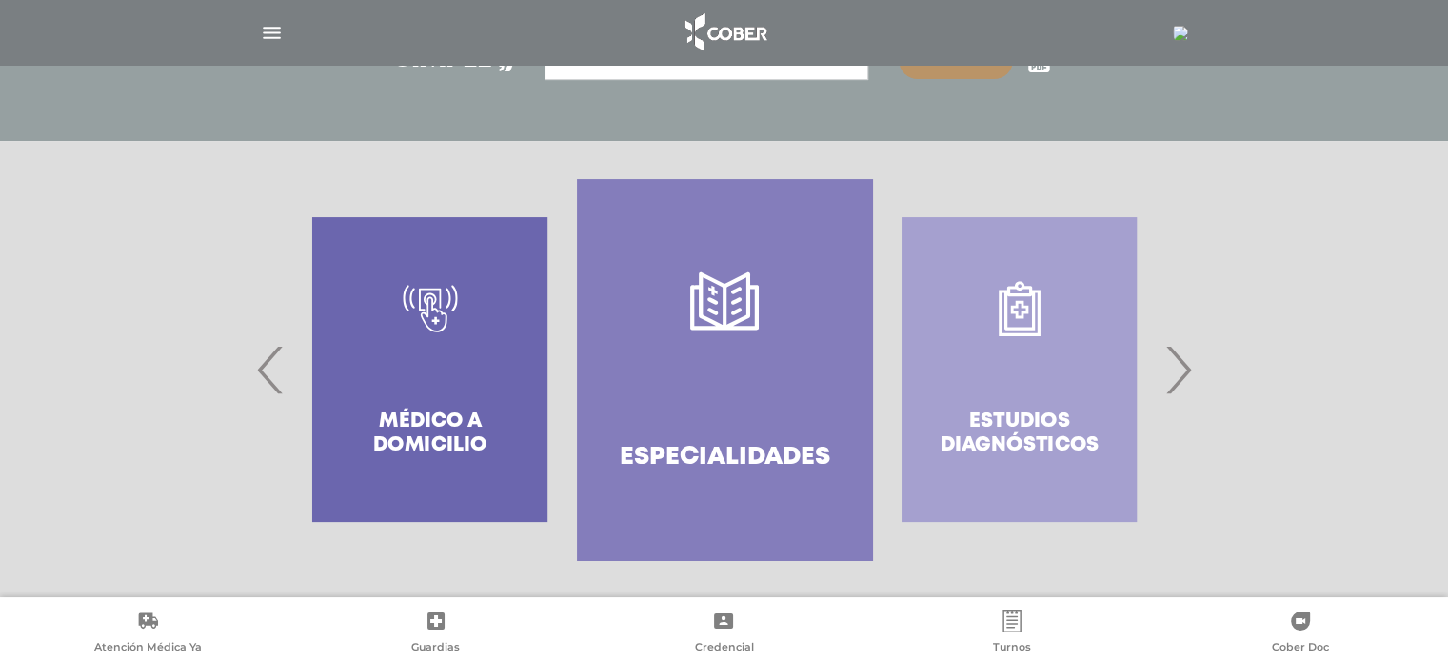
click at [1173, 360] on span "›" at bounding box center [1178, 369] width 37 height 103
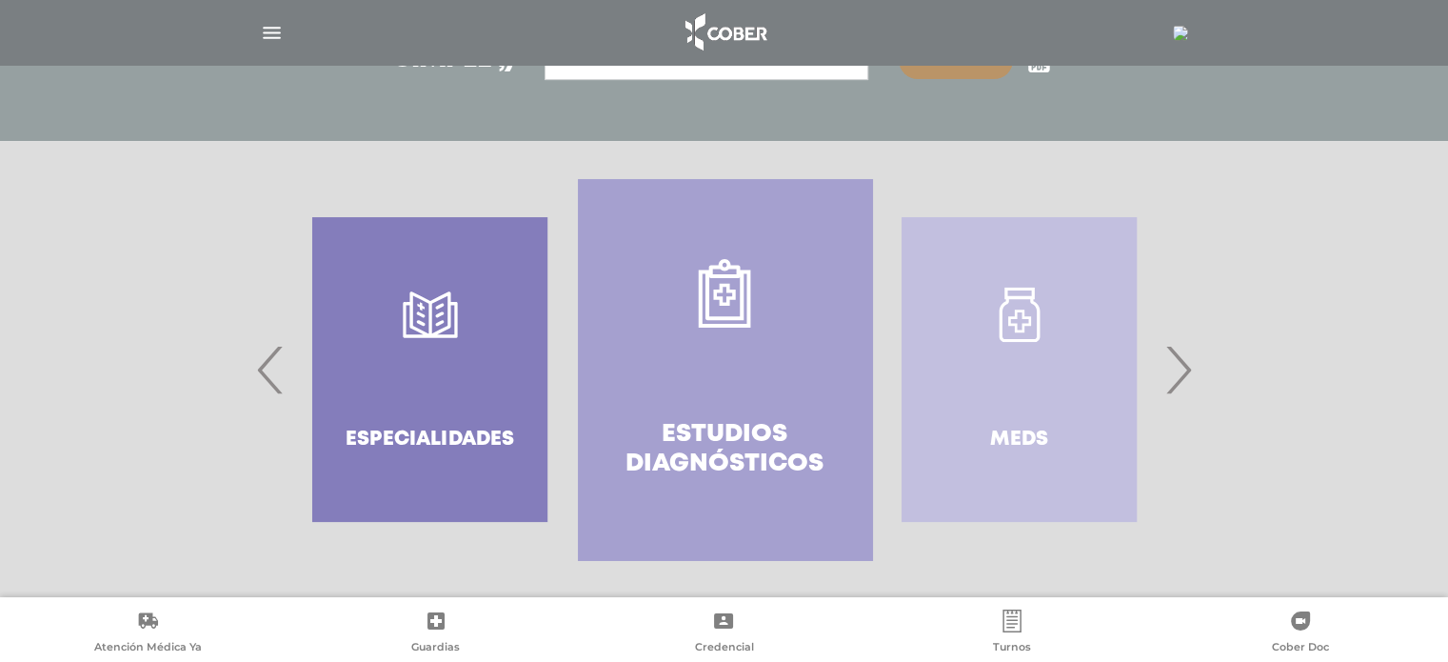
click at [1173, 360] on span "›" at bounding box center [1178, 369] width 37 height 103
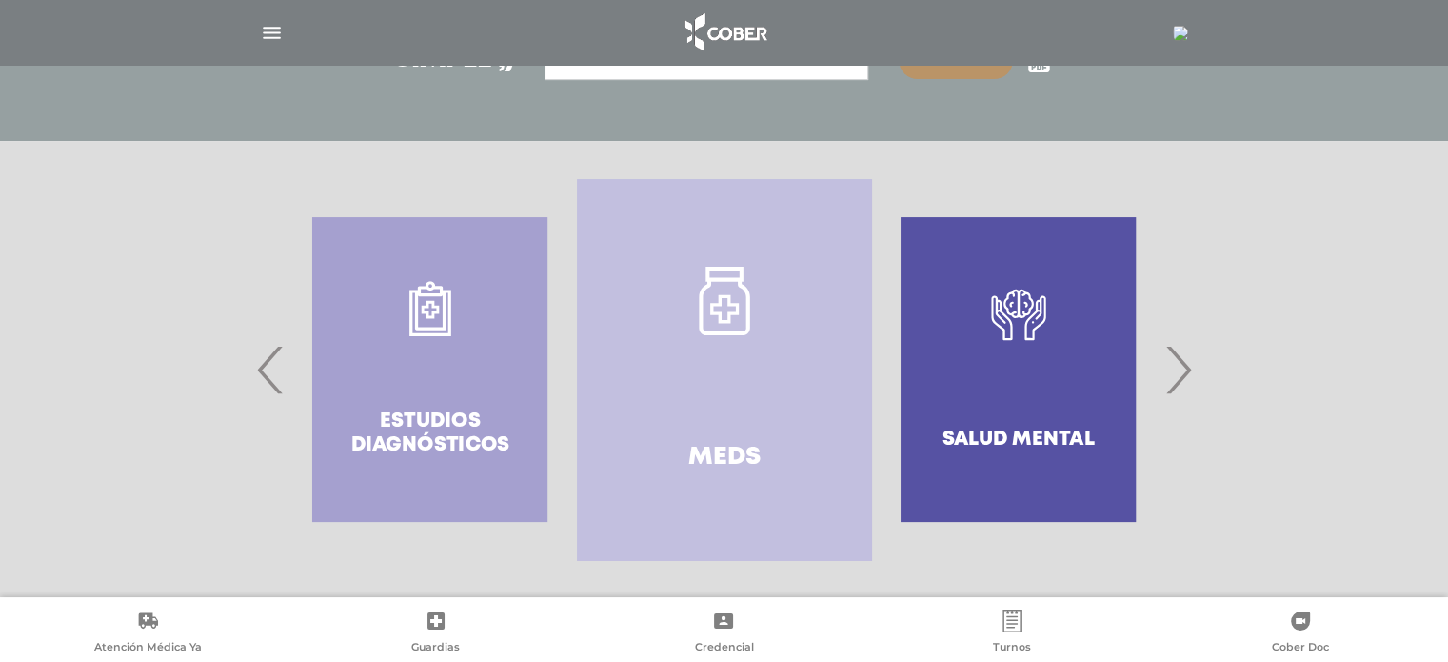
click at [267, 389] on span "‹" at bounding box center [270, 369] width 37 height 103
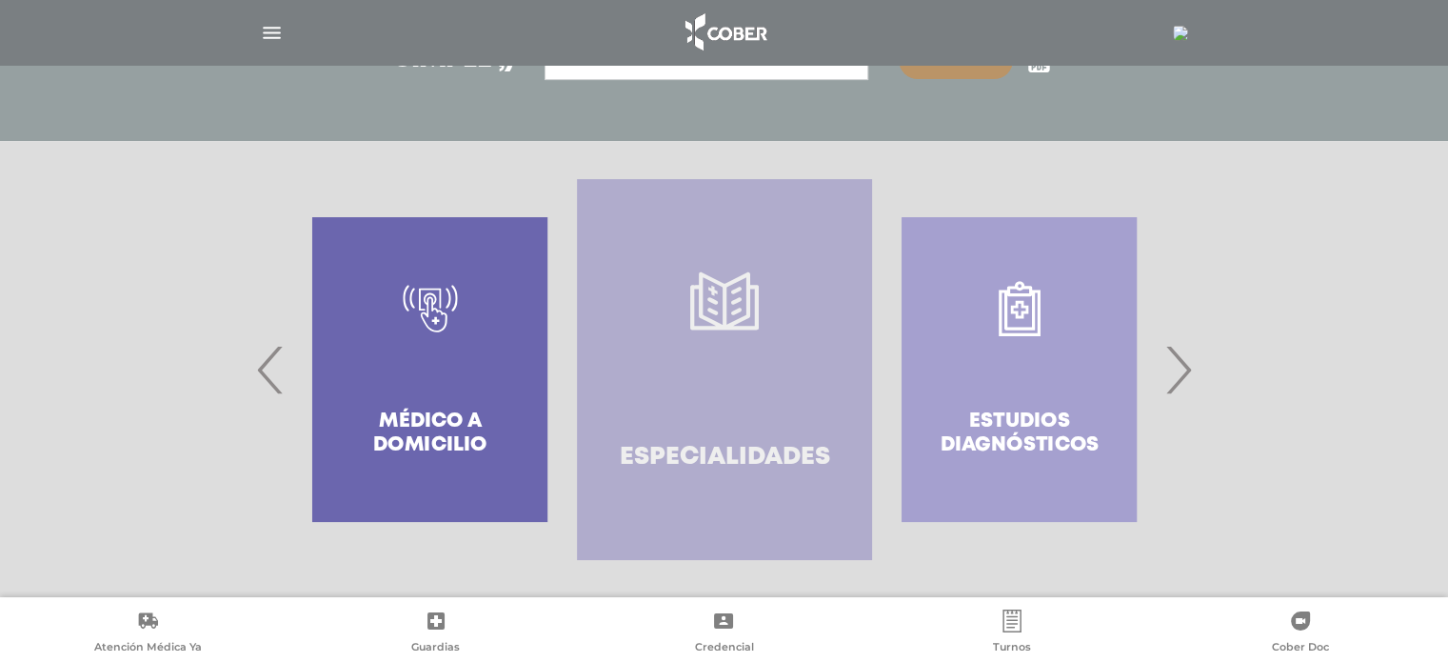
click at [817, 410] on link "Especialidades" at bounding box center [724, 369] width 294 height 381
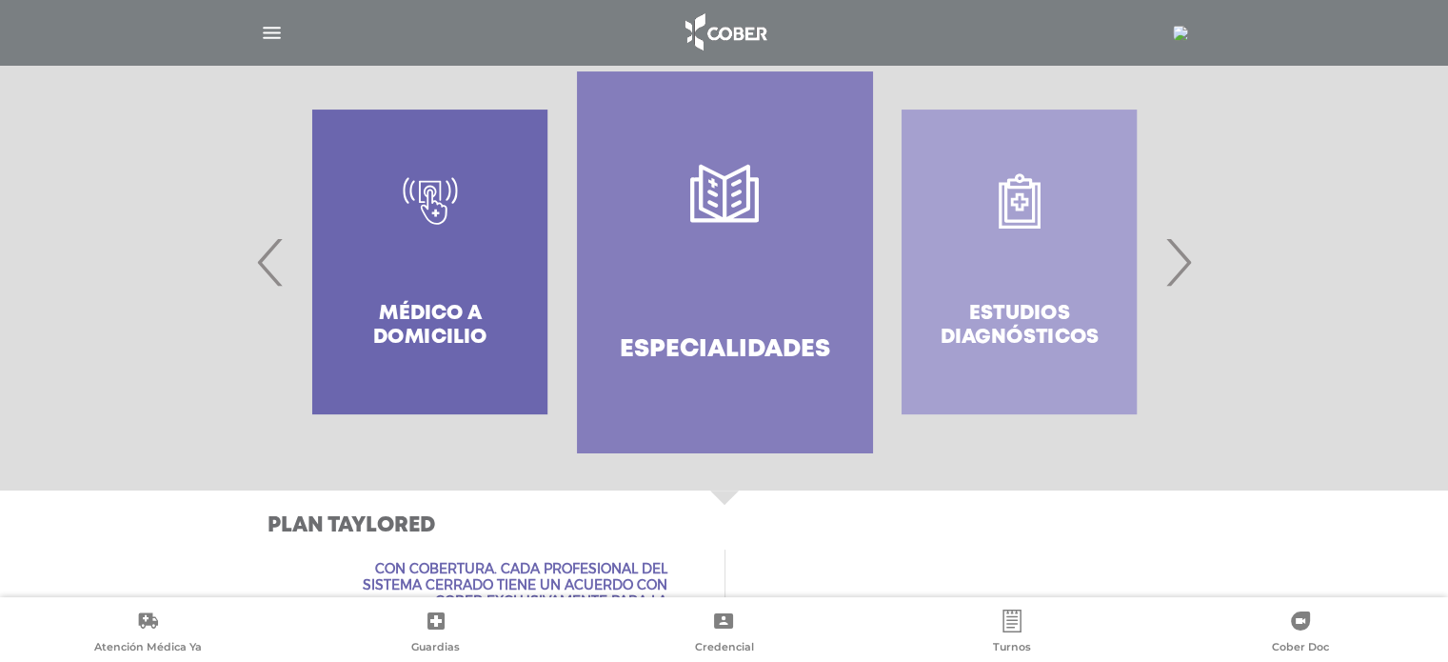
scroll to position [1855, 0]
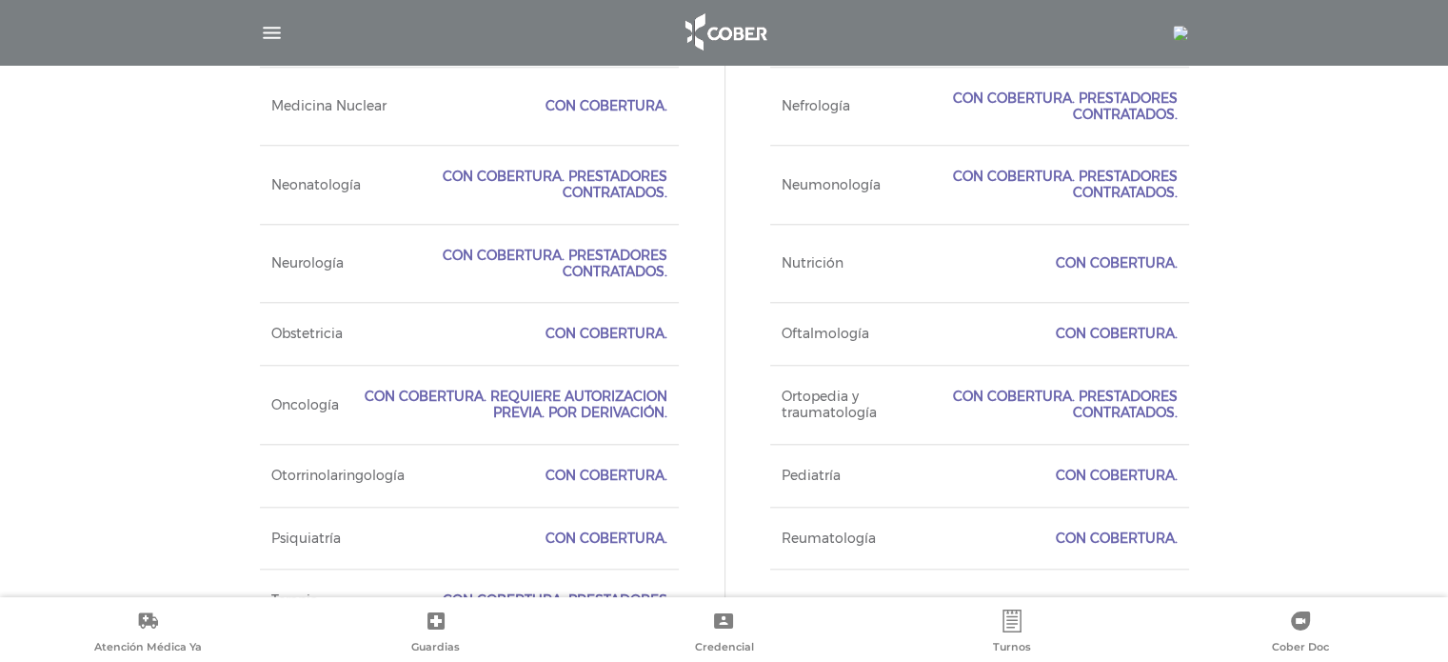
click at [916, 309] on div "Oftalmología Con Cobertura." at bounding box center [979, 333] width 419 height 63
click at [916, 315] on div "Oftalmología Con Cobertura." at bounding box center [979, 333] width 419 height 63
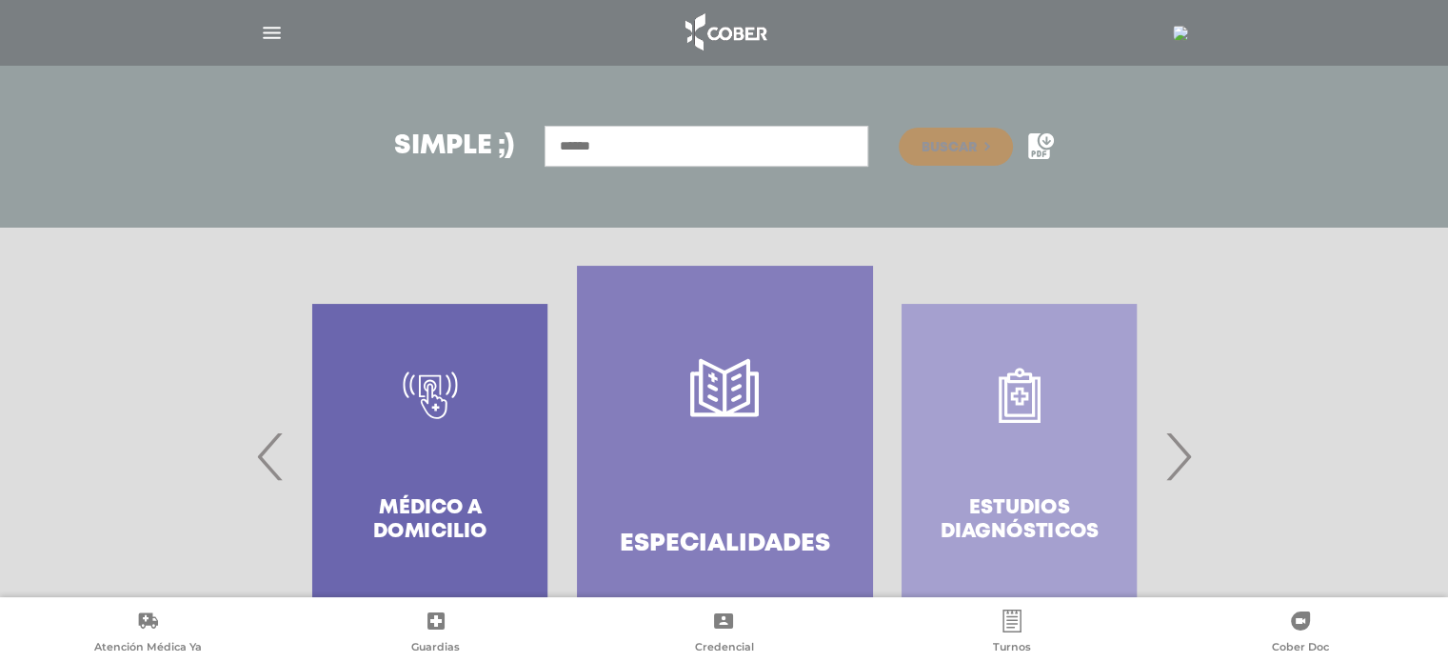
scroll to position [141, 0]
